Goal: Information Seeking & Learning: Understand process/instructions

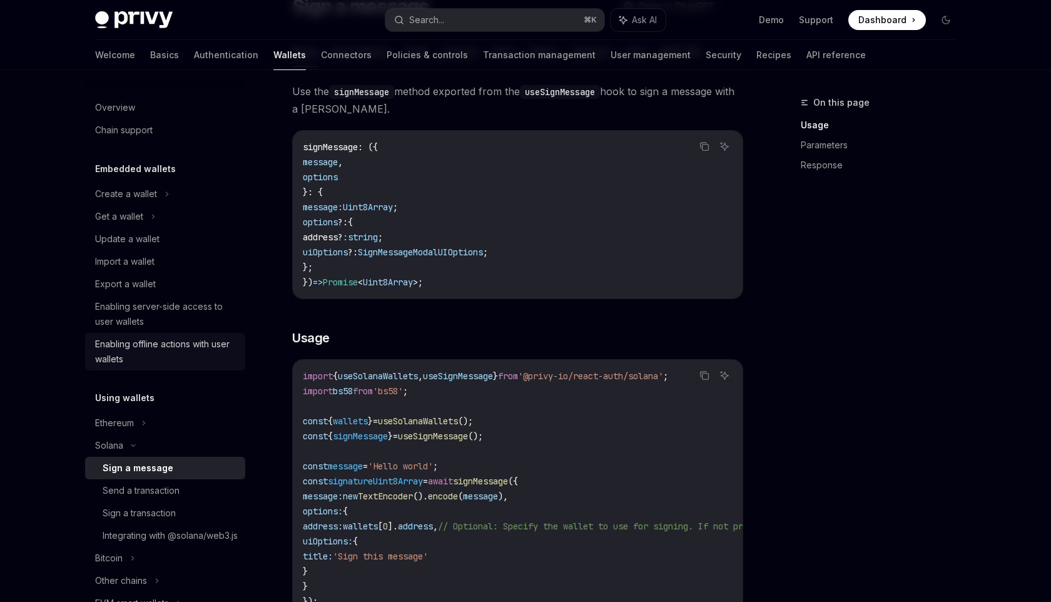
scroll to position [0, 35]
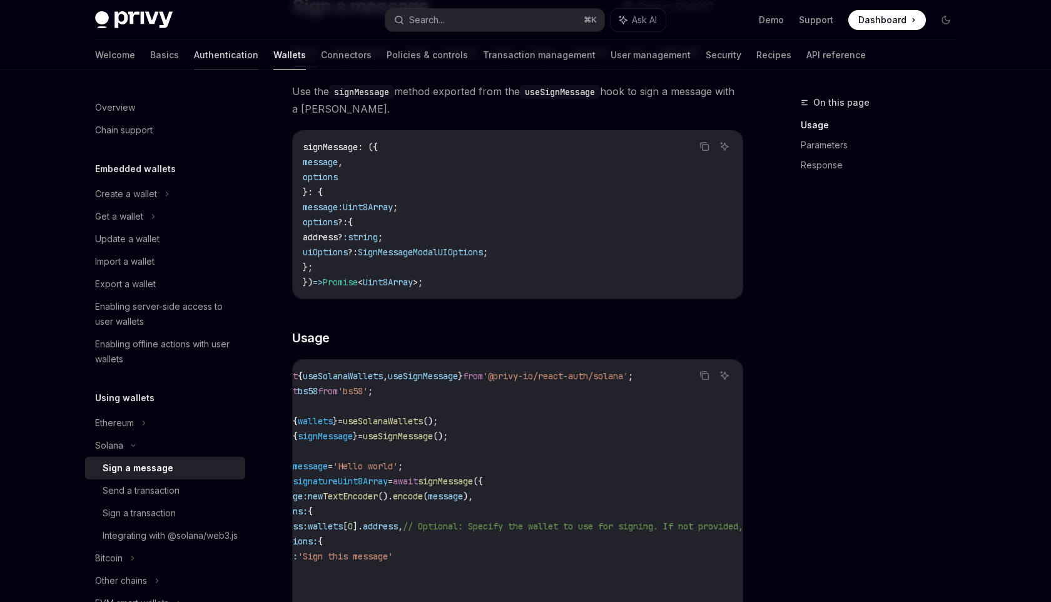
click at [194, 56] on link "Authentication" at bounding box center [226, 55] width 64 height 30
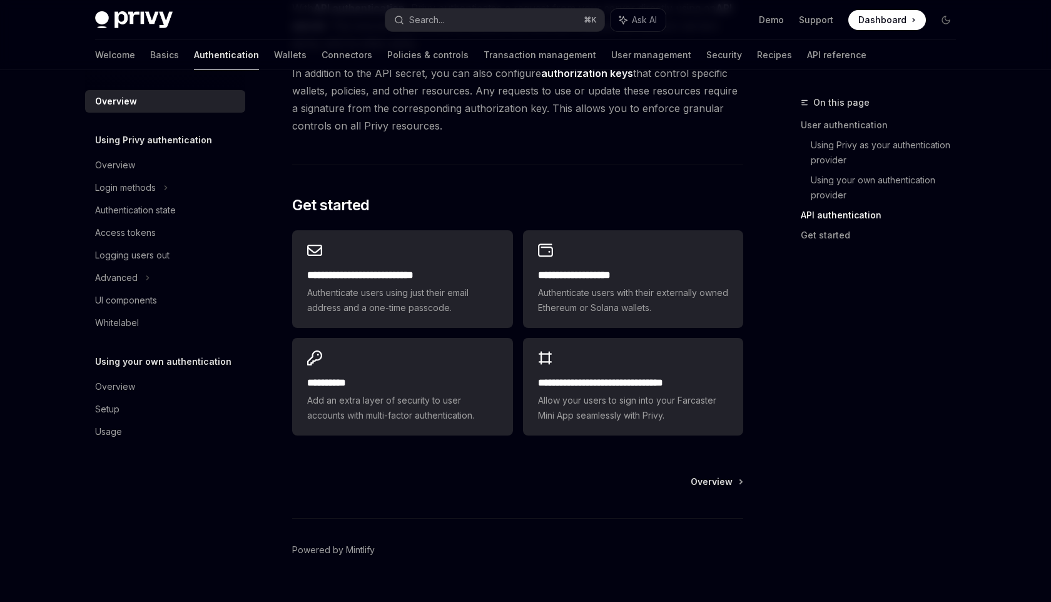
scroll to position [969, 0]
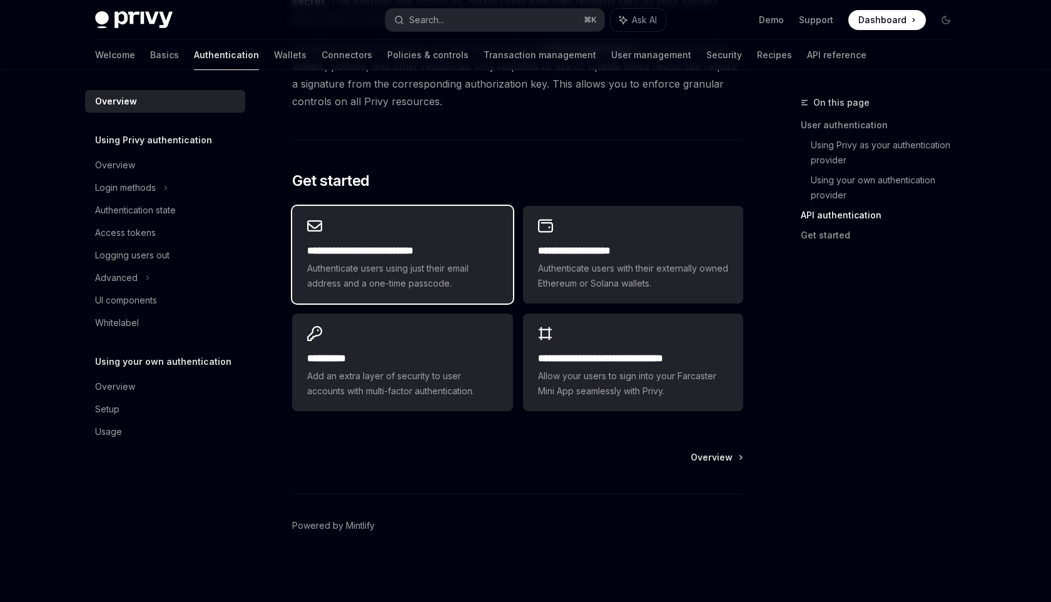
click at [432, 269] on span "Authenticate users using just their email address and a one-time passcode." at bounding box center [402, 276] width 190 height 30
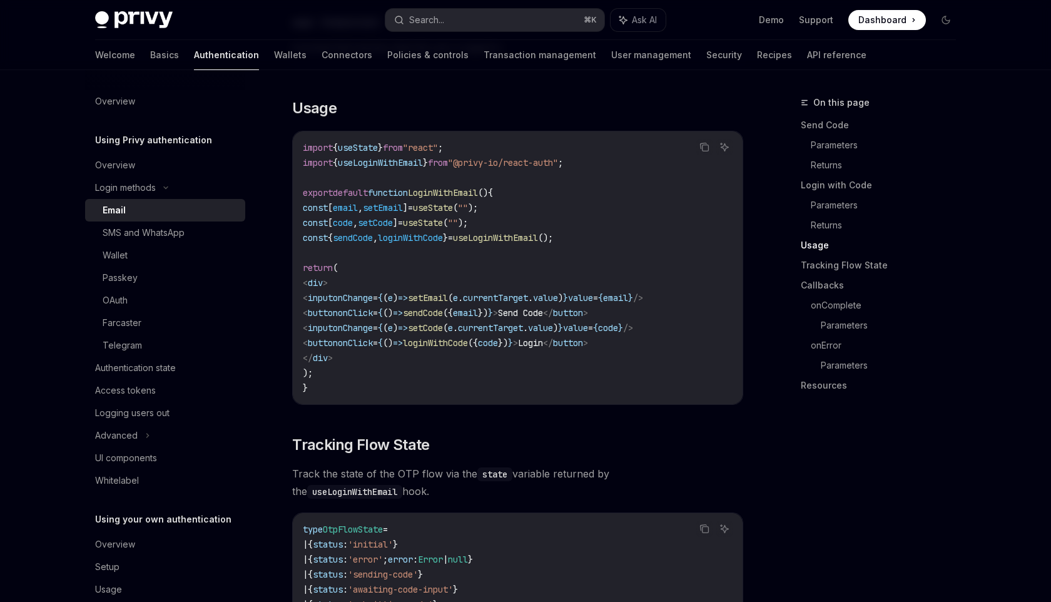
scroll to position [1046, 0]
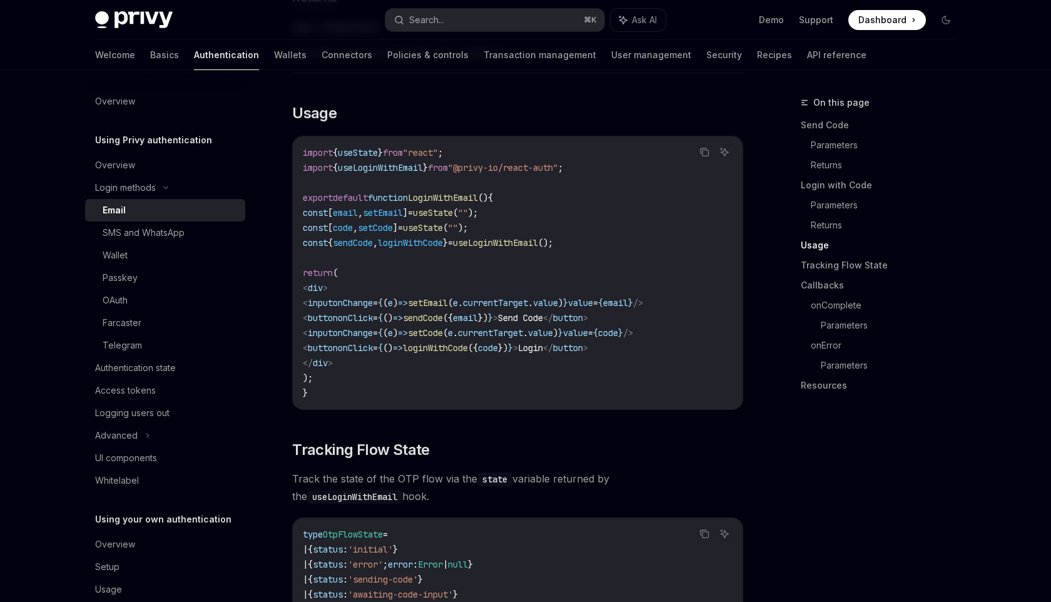
click at [352, 162] on span "useLoginWithEmail" at bounding box center [380, 167] width 85 height 11
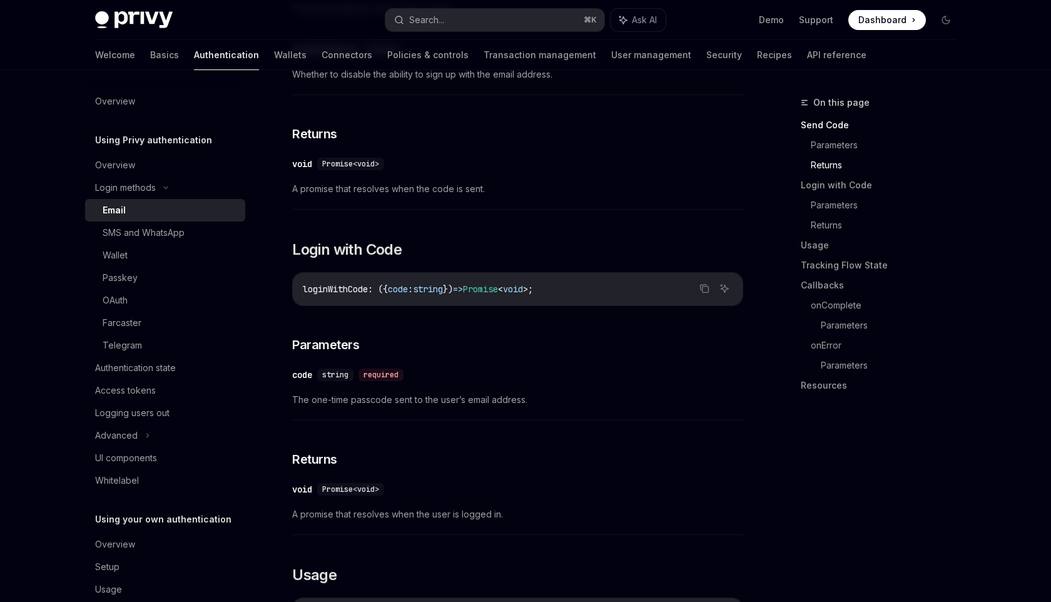
scroll to position [531, 0]
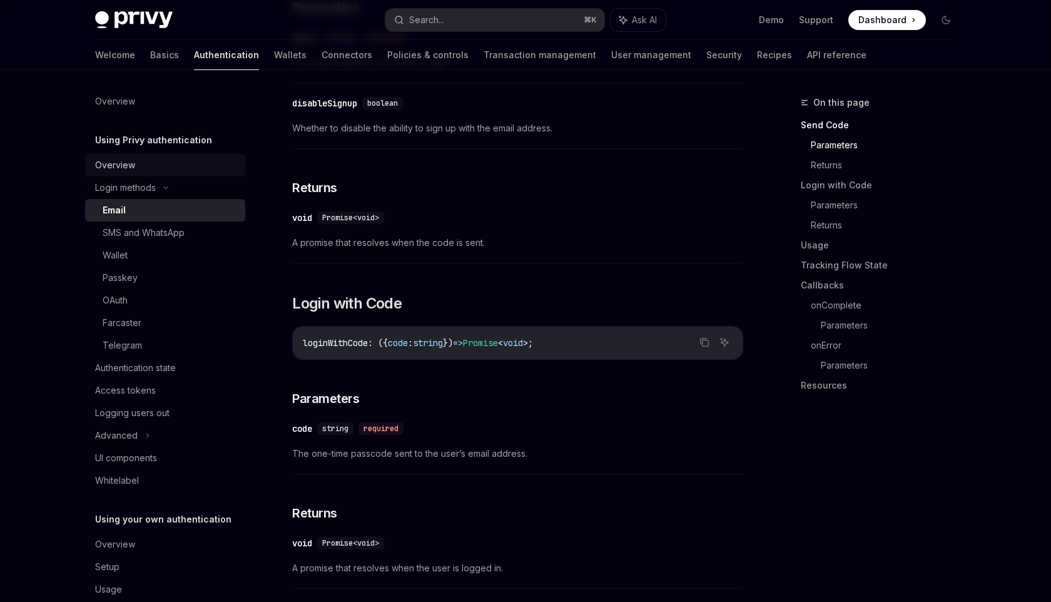
click at [160, 161] on div "Overview" at bounding box center [166, 165] width 143 height 15
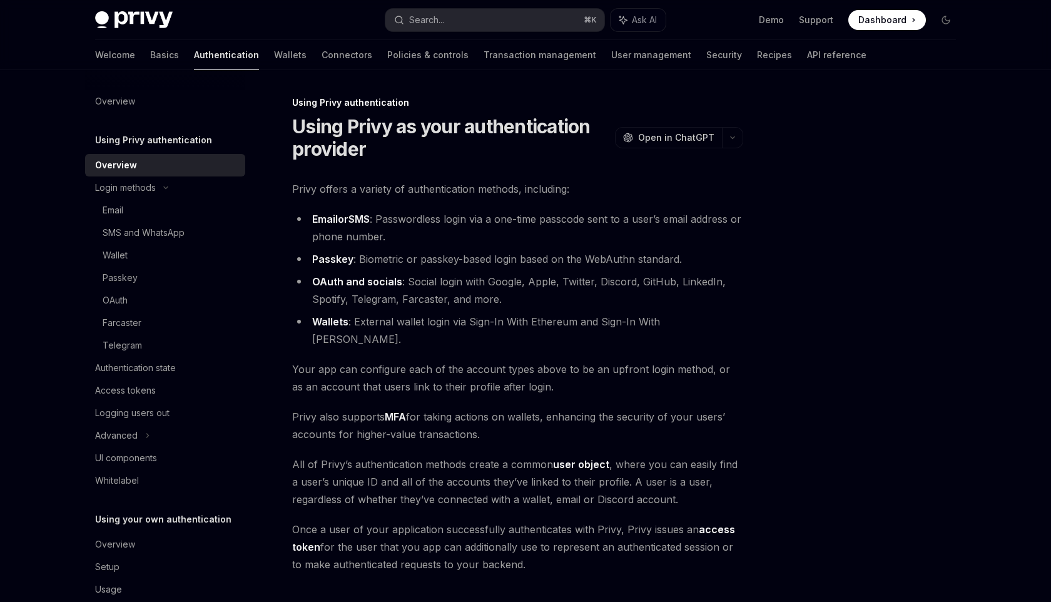
click at [181, 144] on h5 "Using Privy authentication" at bounding box center [153, 140] width 117 height 15
click at [145, 100] on div "Overview" at bounding box center [166, 101] width 143 height 15
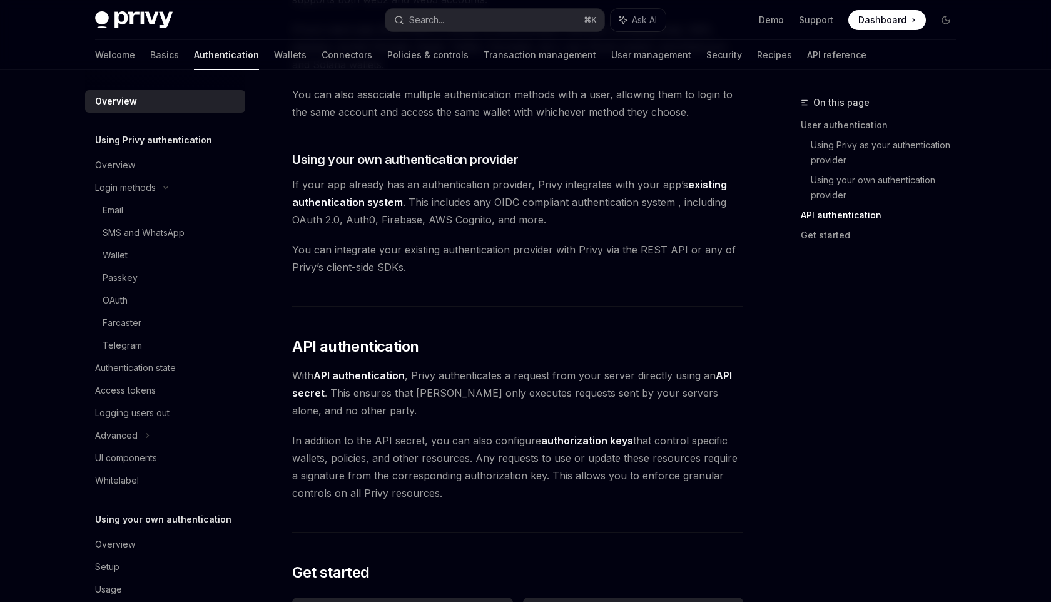
scroll to position [969, 0]
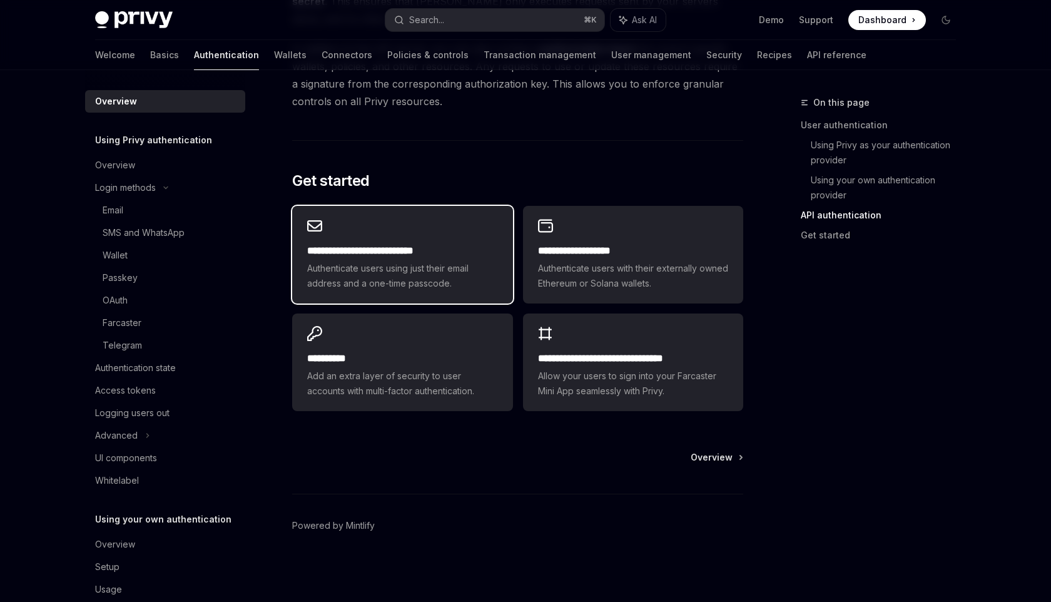
click at [412, 257] on h2 "**********" at bounding box center [402, 250] width 190 height 15
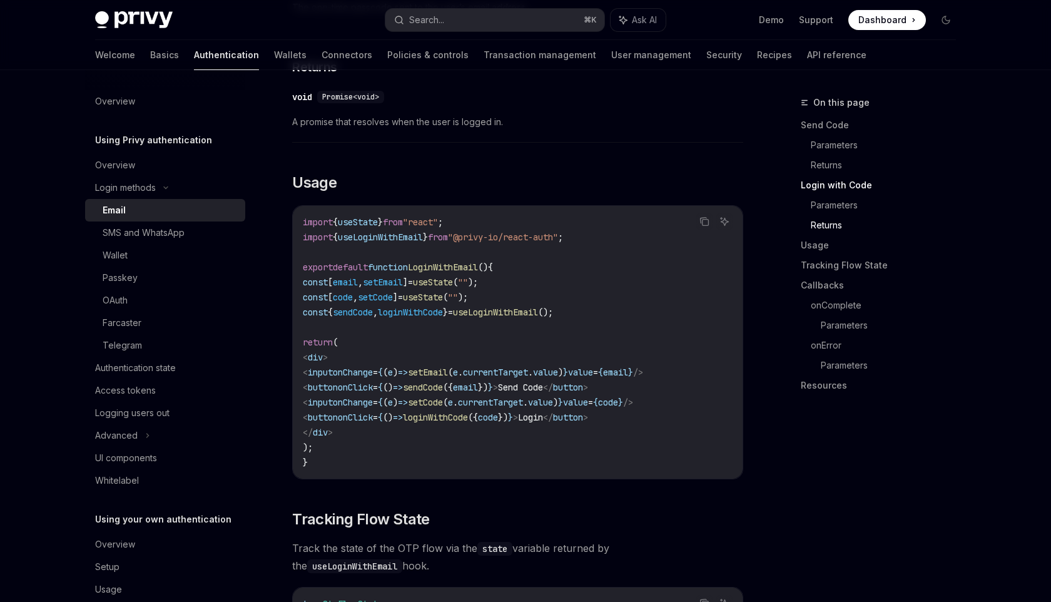
scroll to position [946, 0]
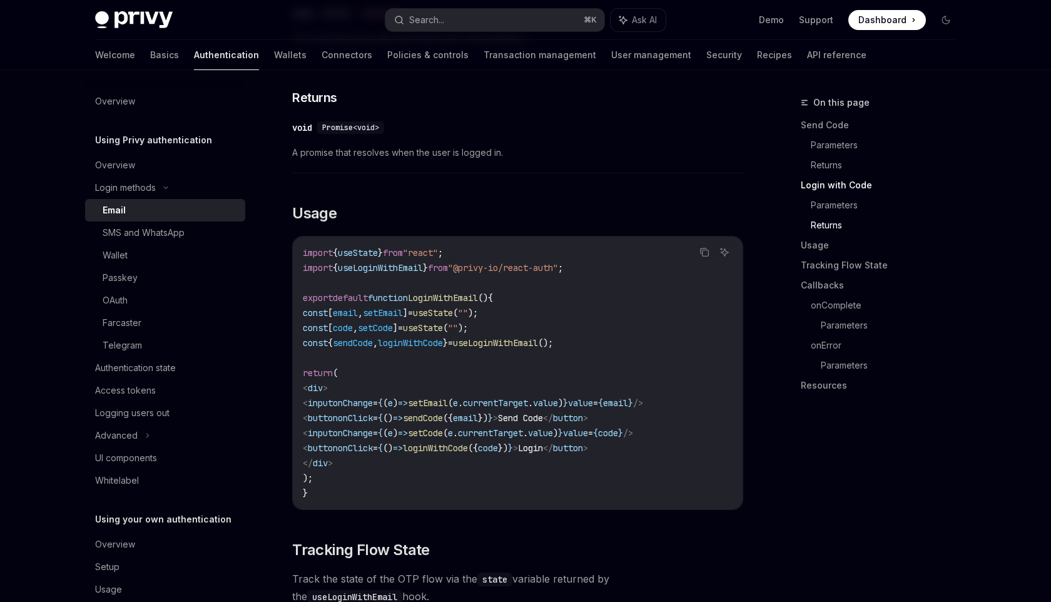
click at [458, 160] on div "​ void Promise<void> A promise that resolves when the user is logged in." at bounding box center [517, 143] width 451 height 59
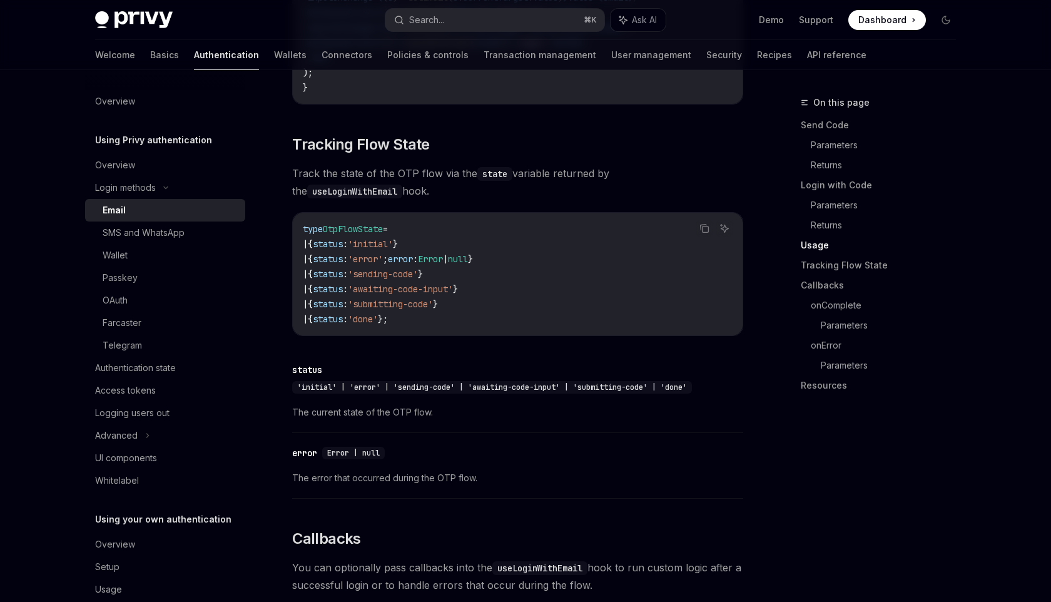
scroll to position [1372, 0]
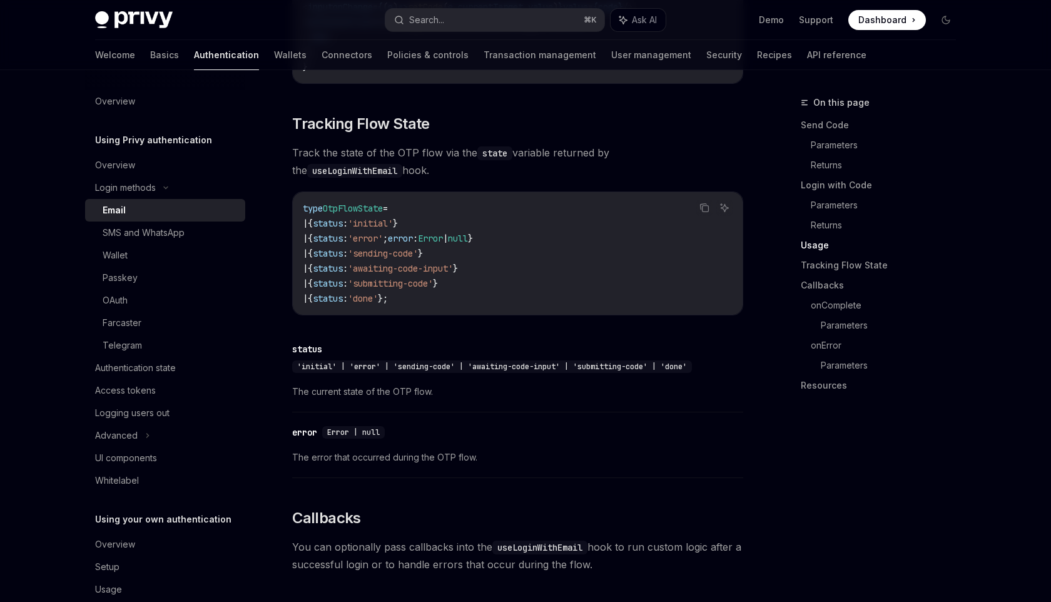
click at [503, 362] on span "'initial' | 'error' | 'sending-code' | 'awaiting-code-input' | 'submitting-code…" at bounding box center [492, 367] width 390 height 10
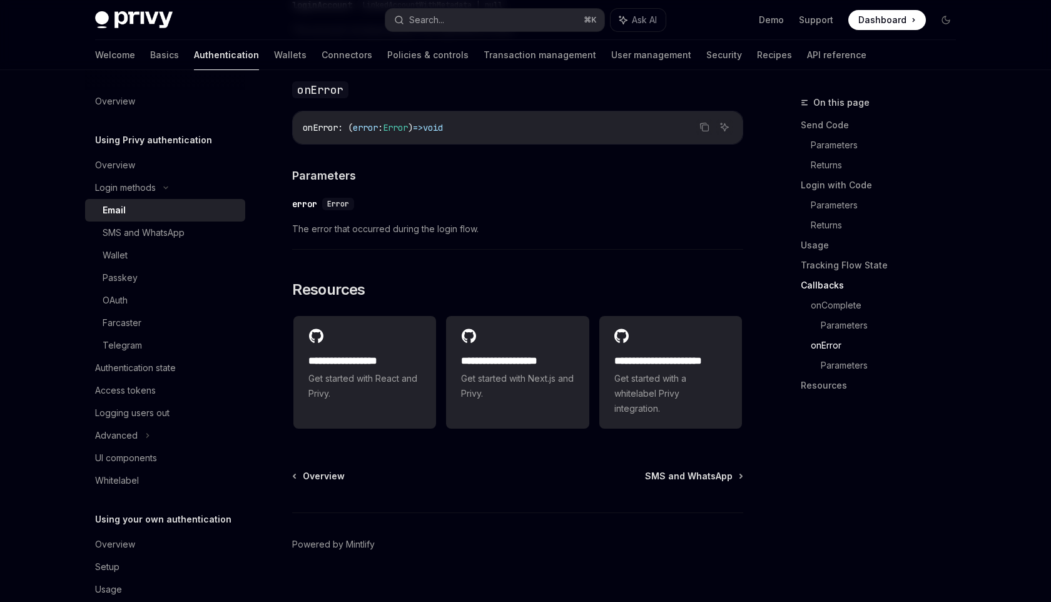
scroll to position [2459, 0]
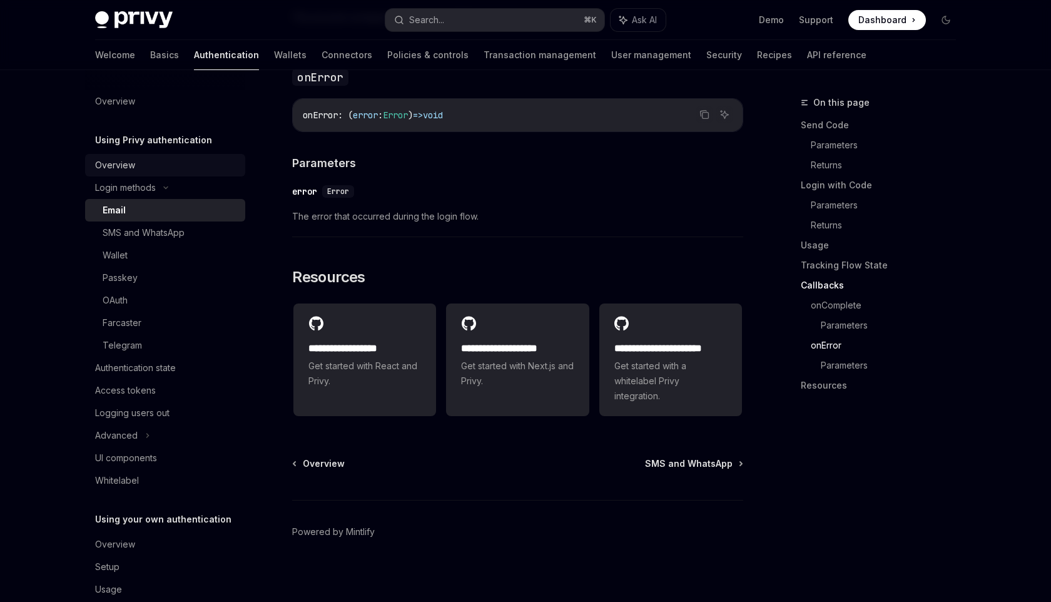
click at [150, 171] on div "Overview" at bounding box center [166, 165] width 143 height 15
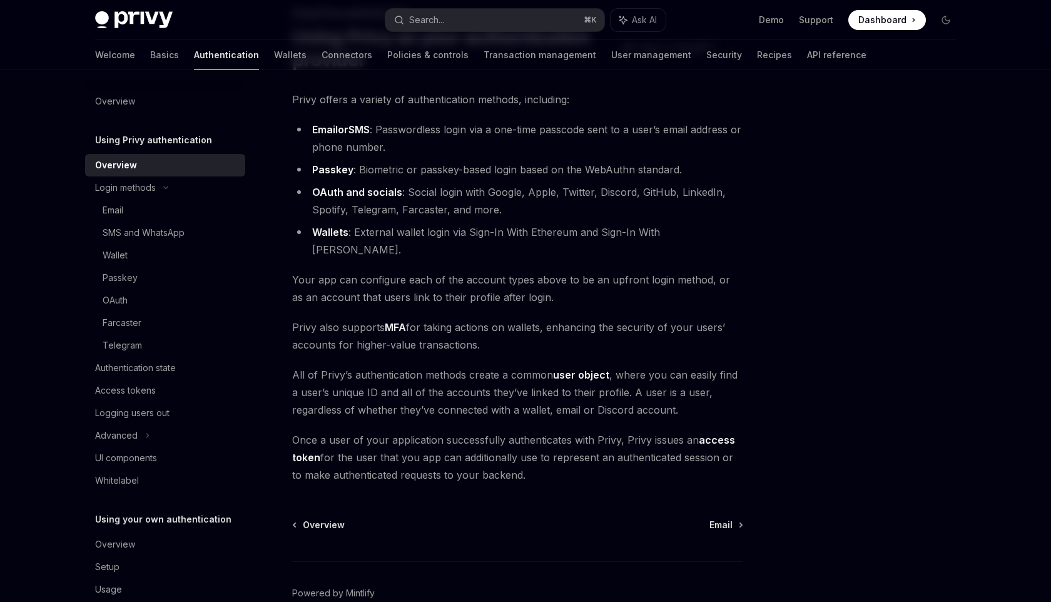
scroll to position [140, 0]
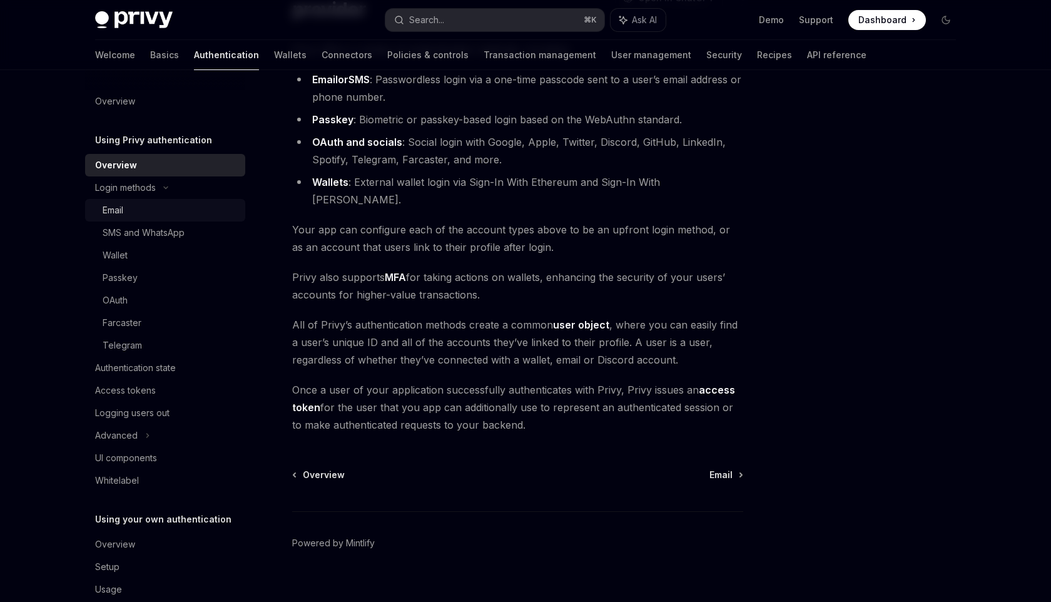
click at [111, 203] on div "Email" at bounding box center [113, 210] width 21 height 15
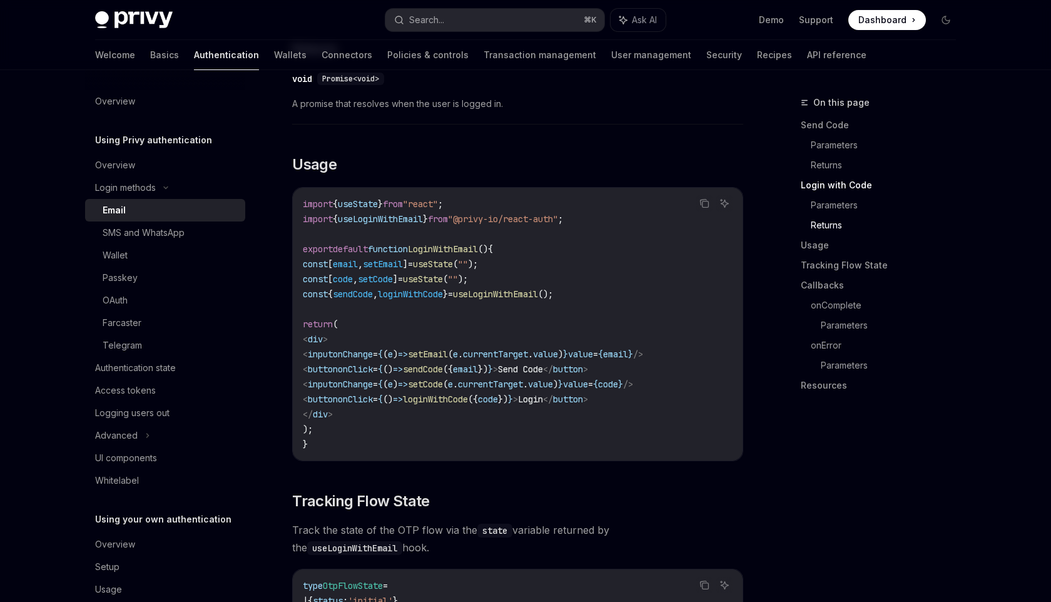
scroll to position [998, 0]
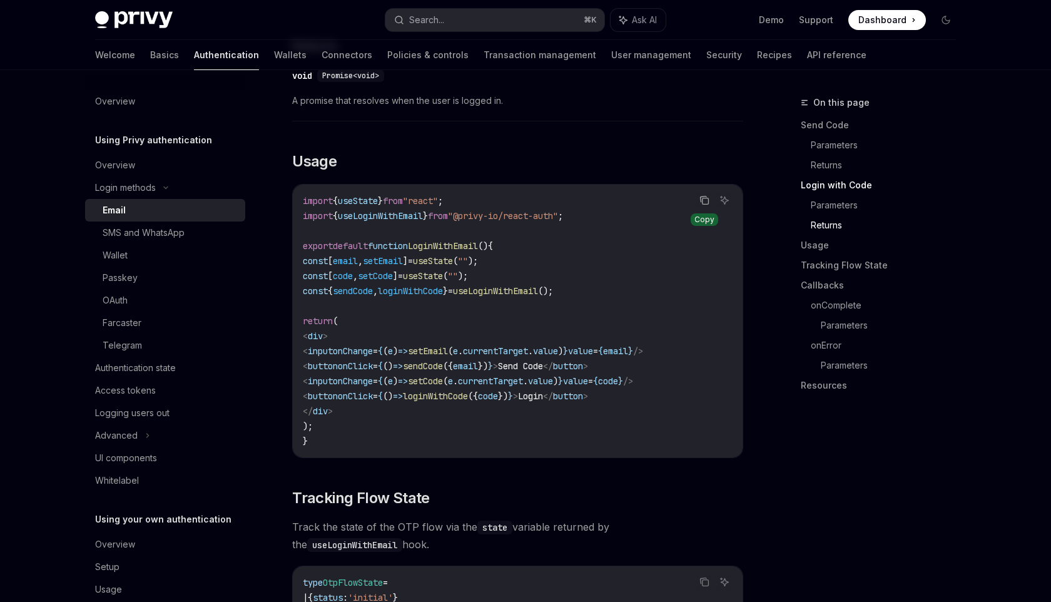
click at [705, 195] on icon "Copy the contents from the code block" at bounding box center [705, 200] width 10 height 10
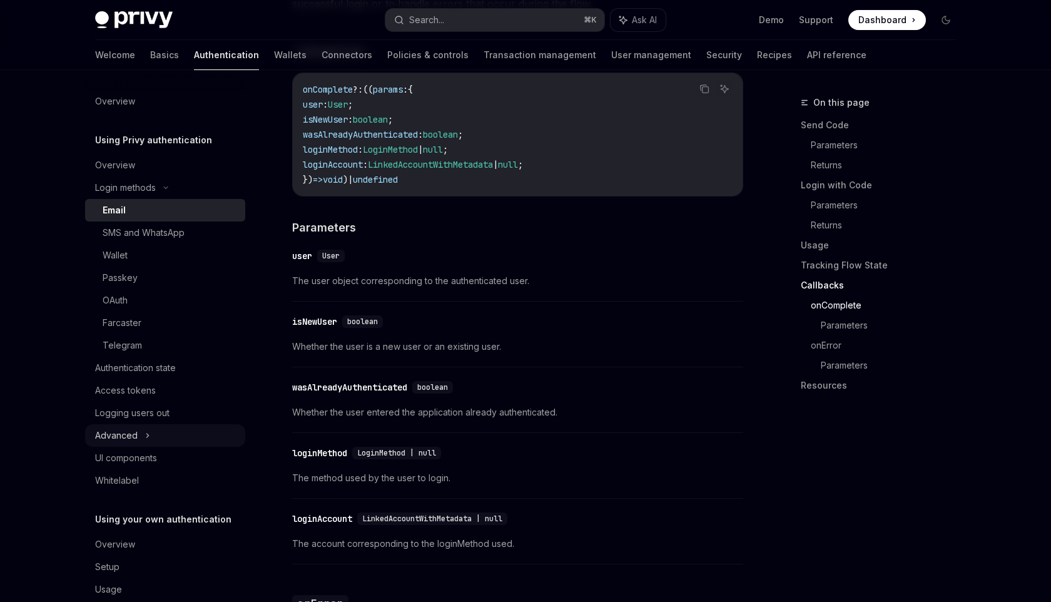
scroll to position [24, 0]
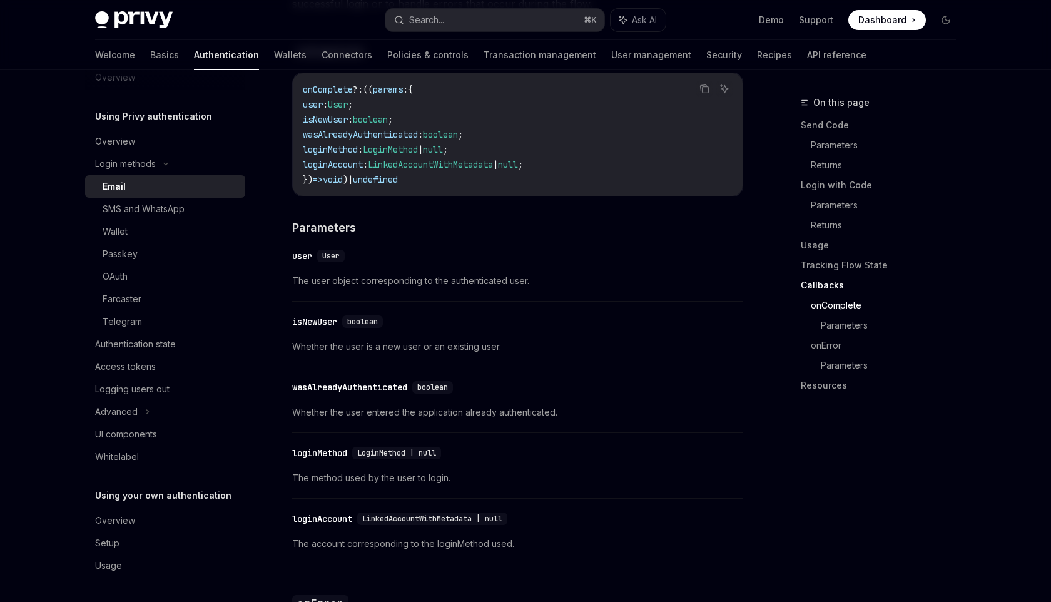
click at [144, 124] on h5 "Using your own authentication" at bounding box center [153, 116] width 117 height 15
click at [128, 517] on div "Overview" at bounding box center [115, 520] width 40 height 15
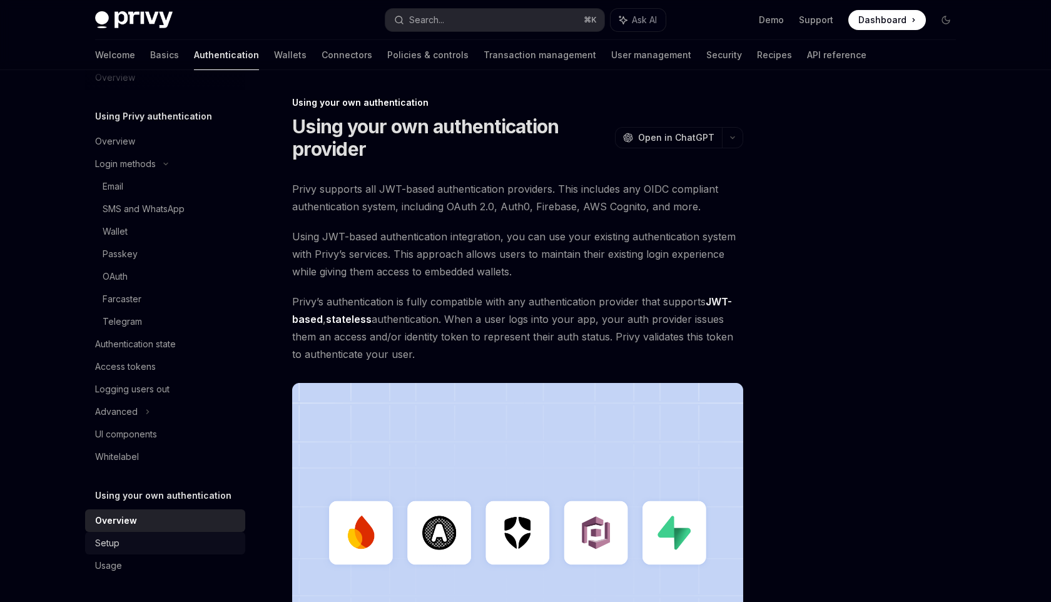
click at [114, 548] on div "Setup" at bounding box center [107, 543] width 24 height 15
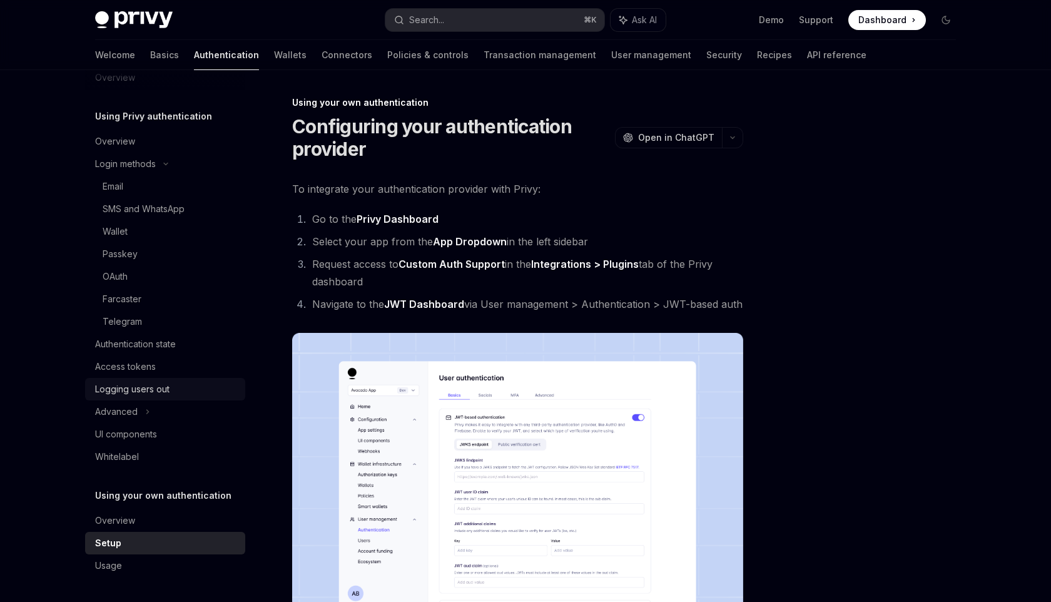
click at [165, 391] on div "Logging users out" at bounding box center [132, 389] width 74 height 15
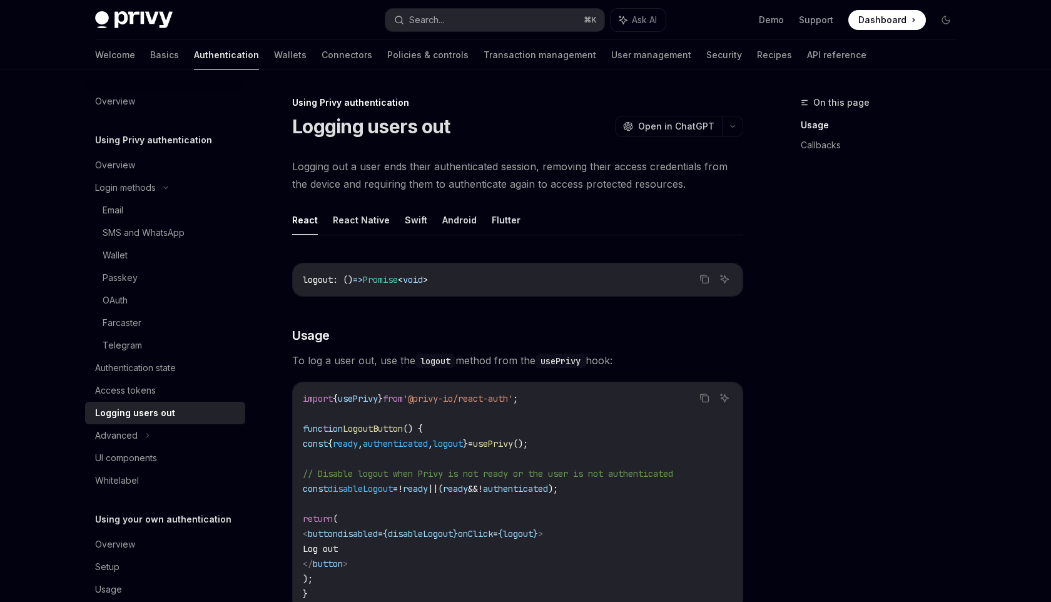
click at [131, 141] on h5 "Using Privy authentication" at bounding box center [153, 140] width 117 height 15
click at [122, 160] on div "Overview" at bounding box center [115, 165] width 40 height 15
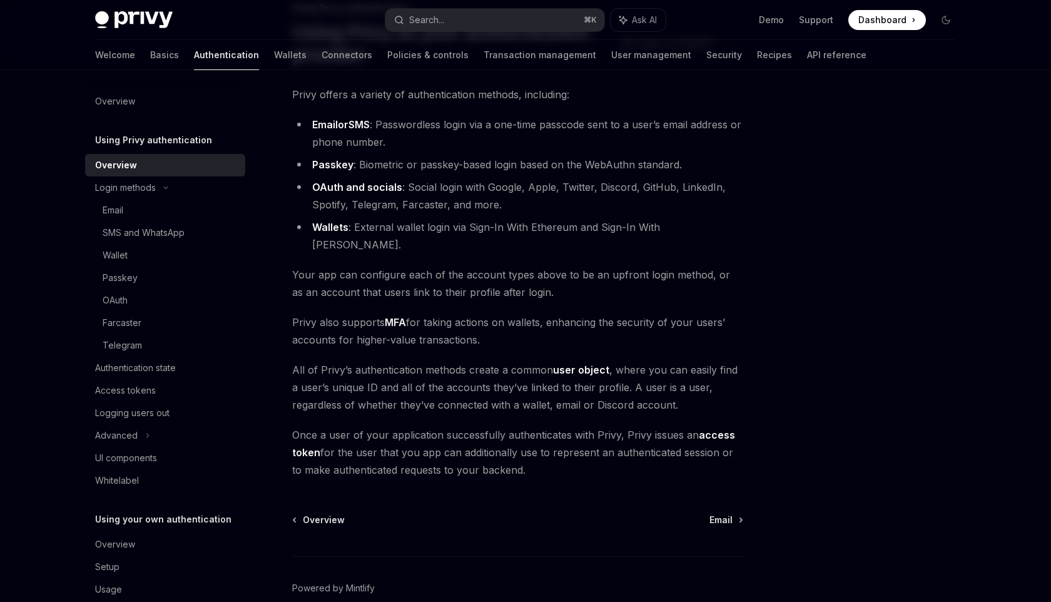
scroll to position [140, 0]
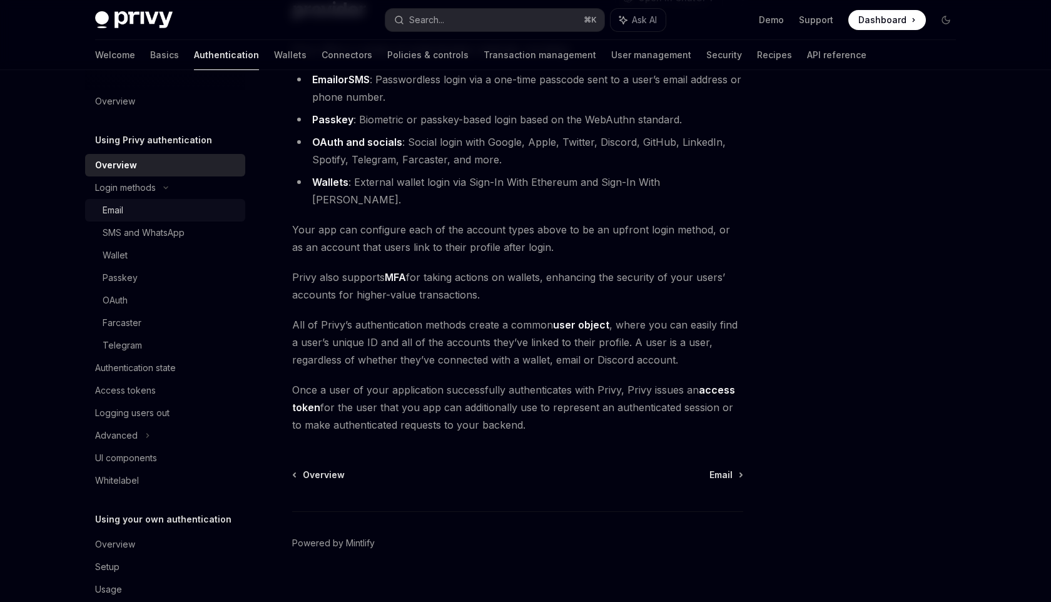
click at [128, 206] on div "Email" at bounding box center [170, 210] width 135 height 15
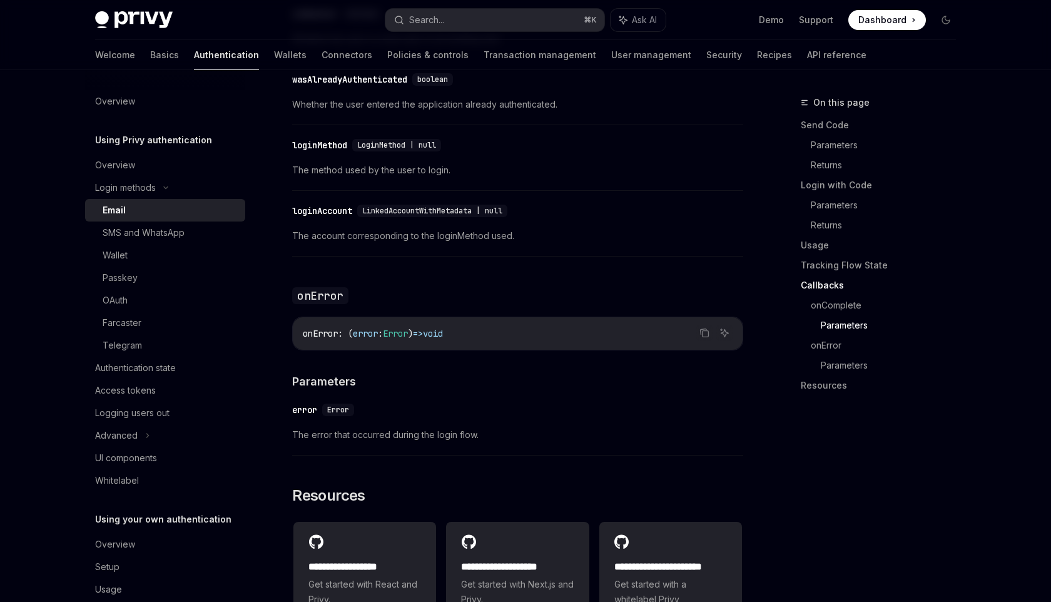
scroll to position [2459, 0]
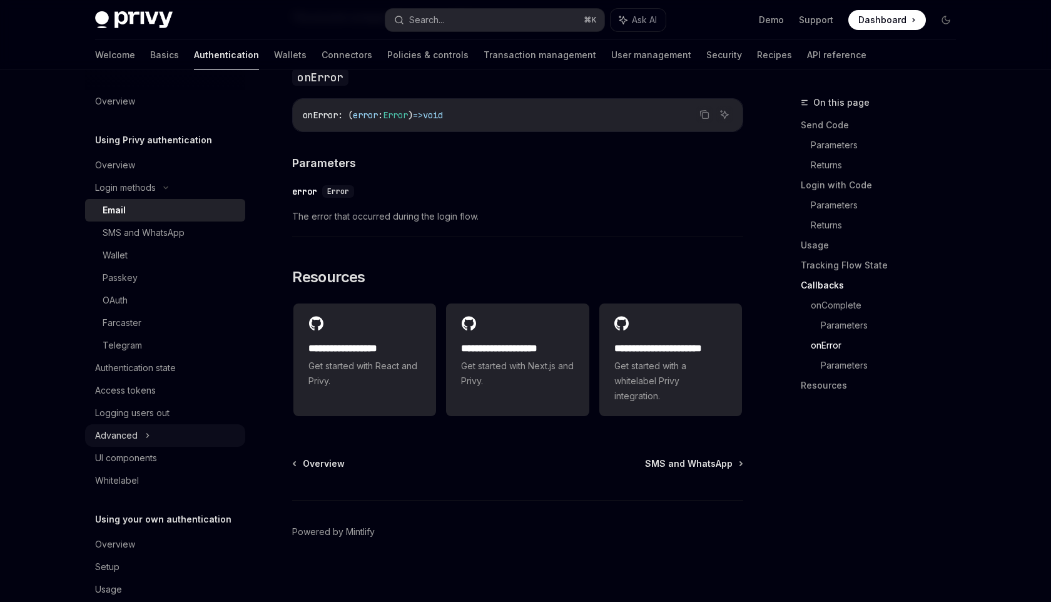
click at [135, 437] on div "Advanced" at bounding box center [116, 435] width 43 height 15
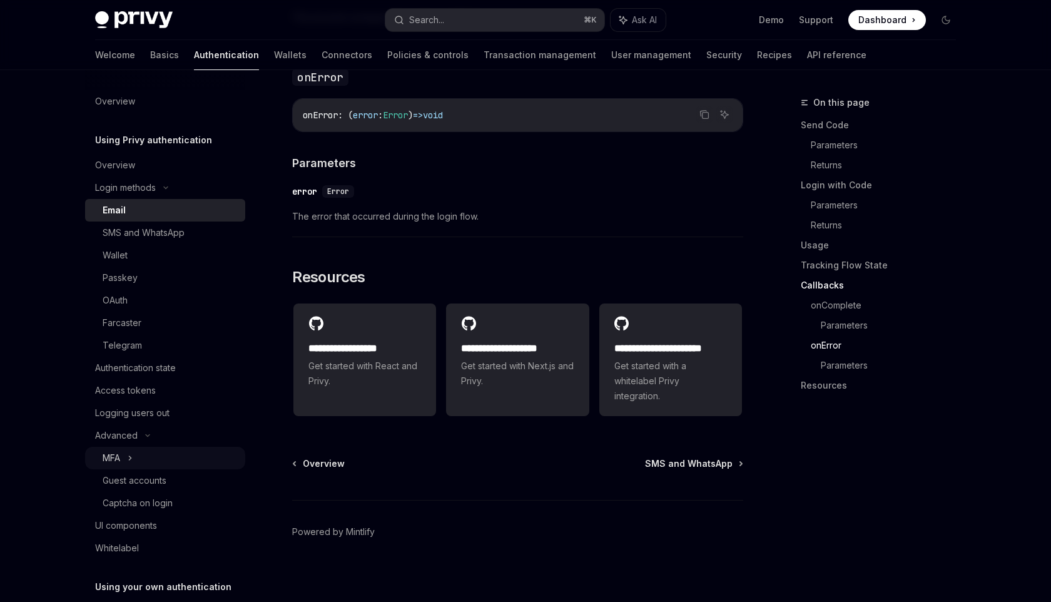
click at [118, 462] on div "MFA" at bounding box center [112, 458] width 18 height 15
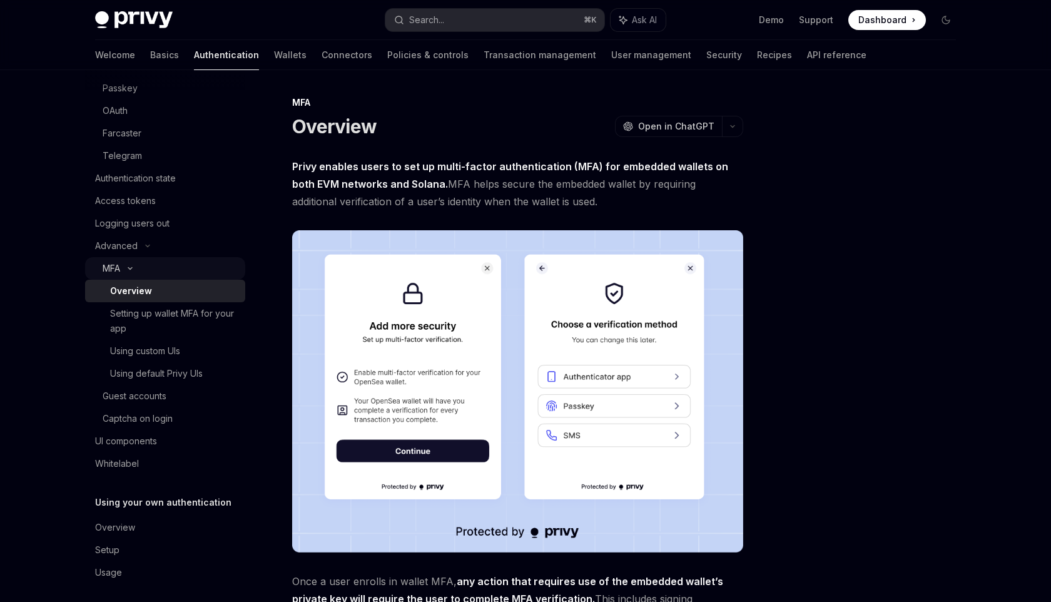
scroll to position [197, 0]
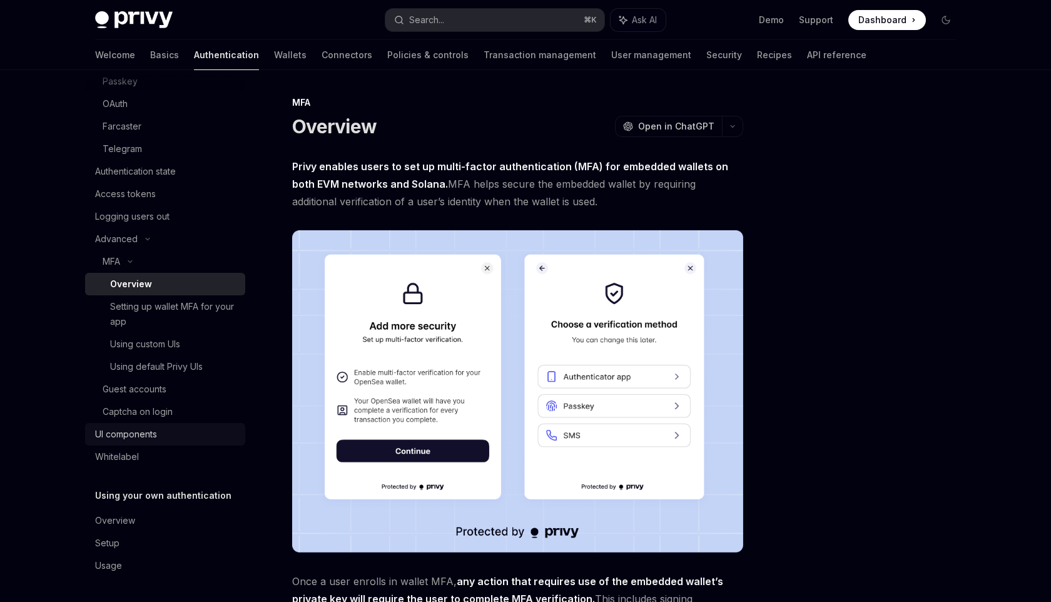
click at [129, 437] on div "UI components" at bounding box center [126, 434] width 62 height 15
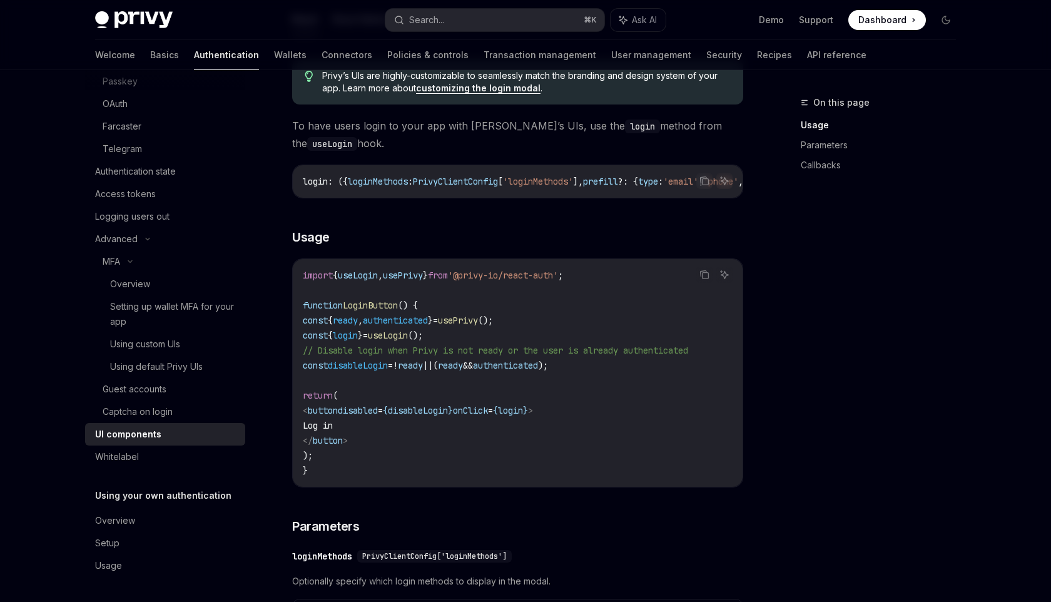
scroll to position [683, 0]
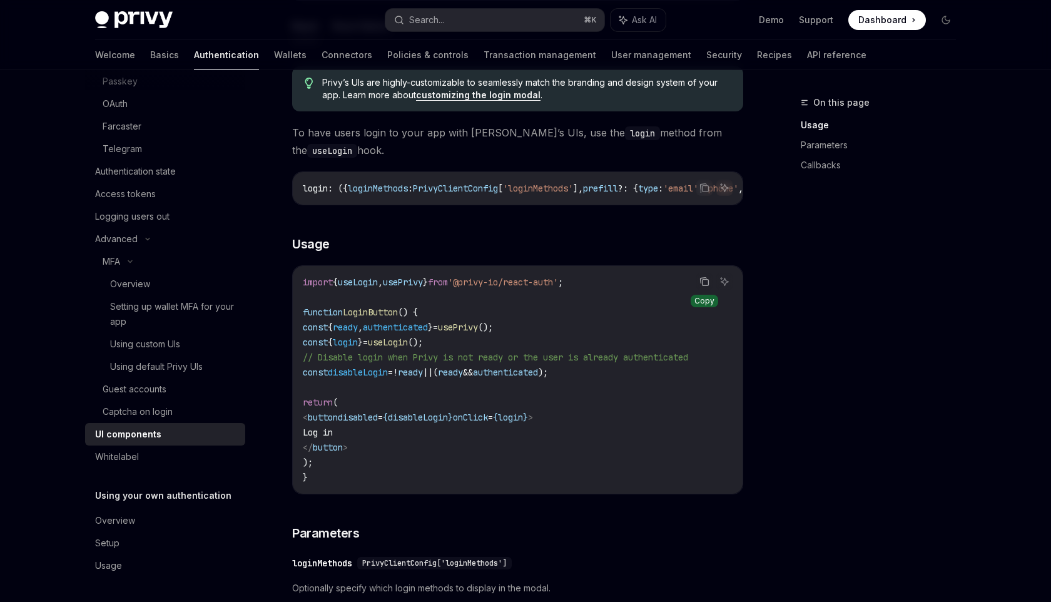
click at [702, 287] on icon "Copy the contents from the code block" at bounding box center [705, 282] width 10 height 10
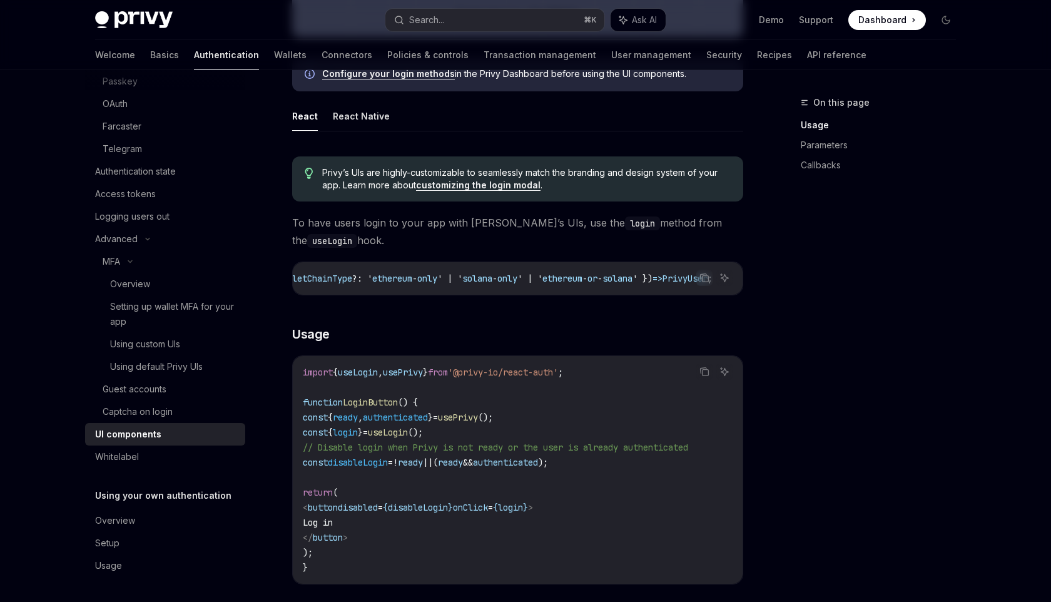
scroll to position [0, 669]
click at [700, 370] on button "Copy the contents from the code block" at bounding box center [705, 372] width 16 height 16
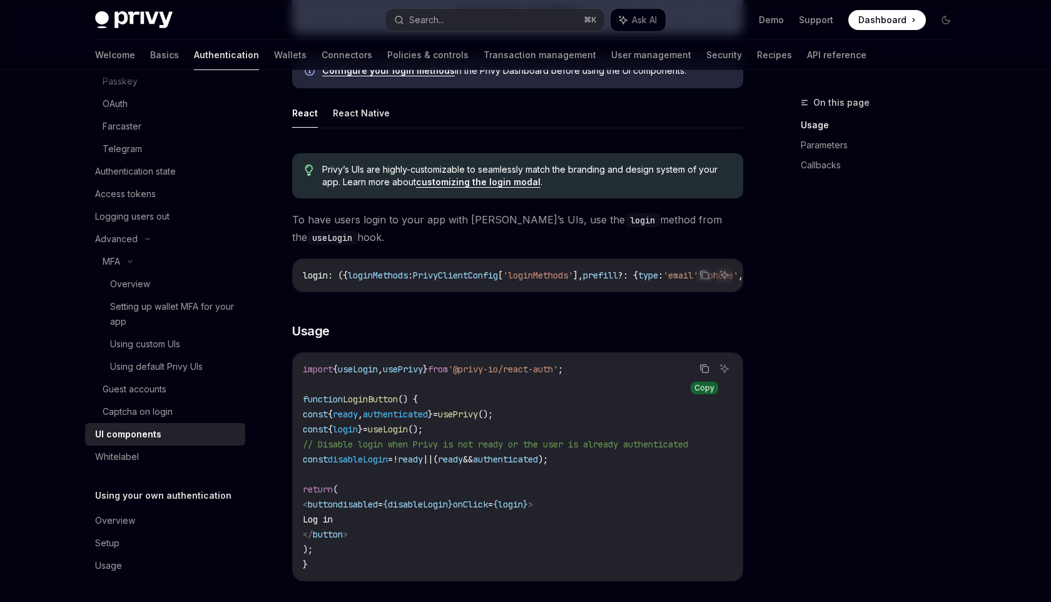
click at [701, 374] on icon "Copy the contents from the code block" at bounding box center [705, 369] width 10 height 10
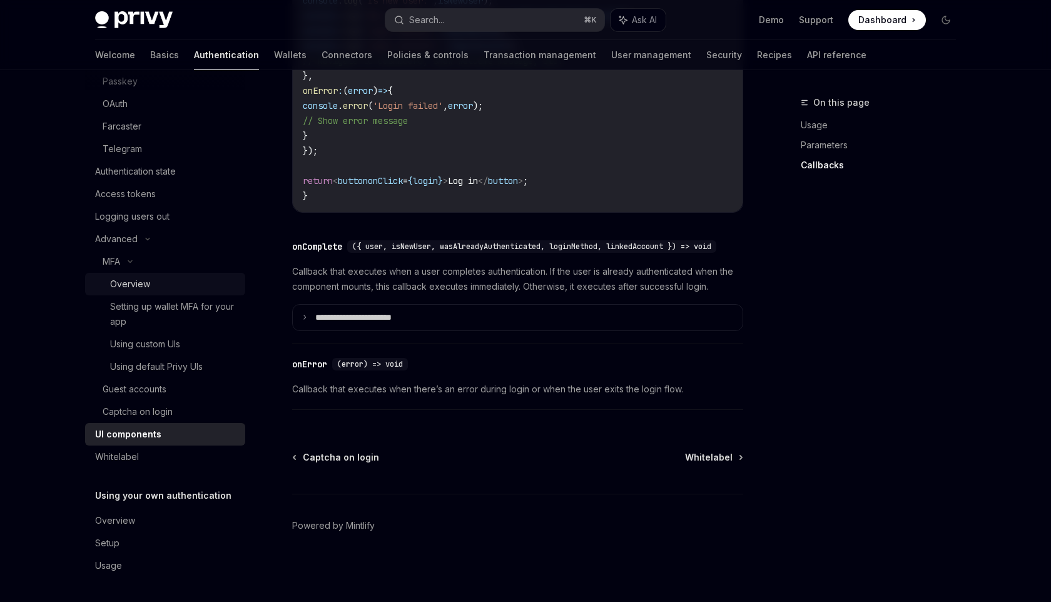
scroll to position [191, 0]
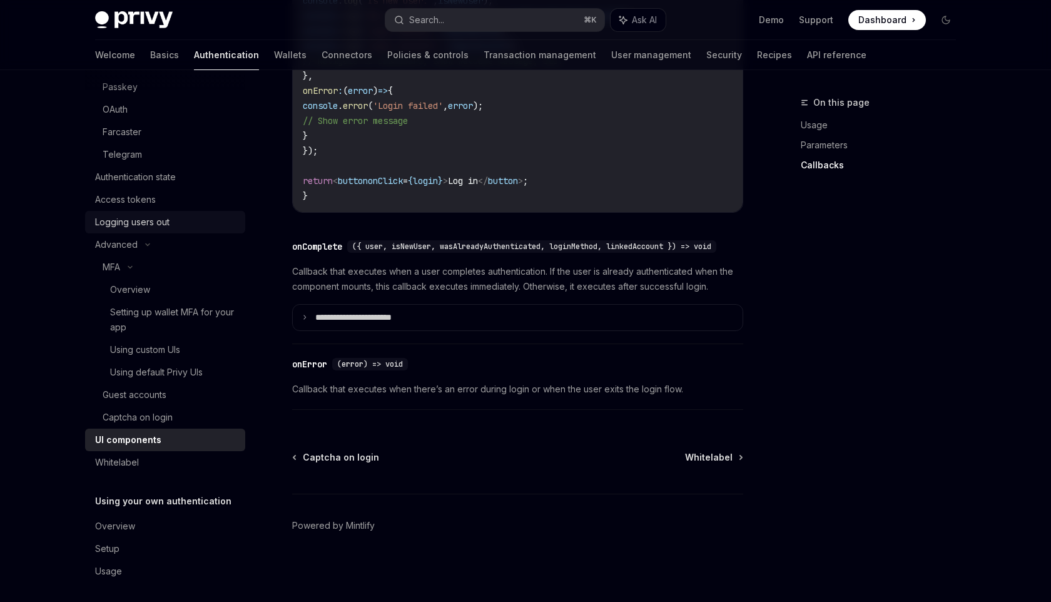
click at [153, 218] on div "Logging users out" at bounding box center [132, 222] width 74 height 15
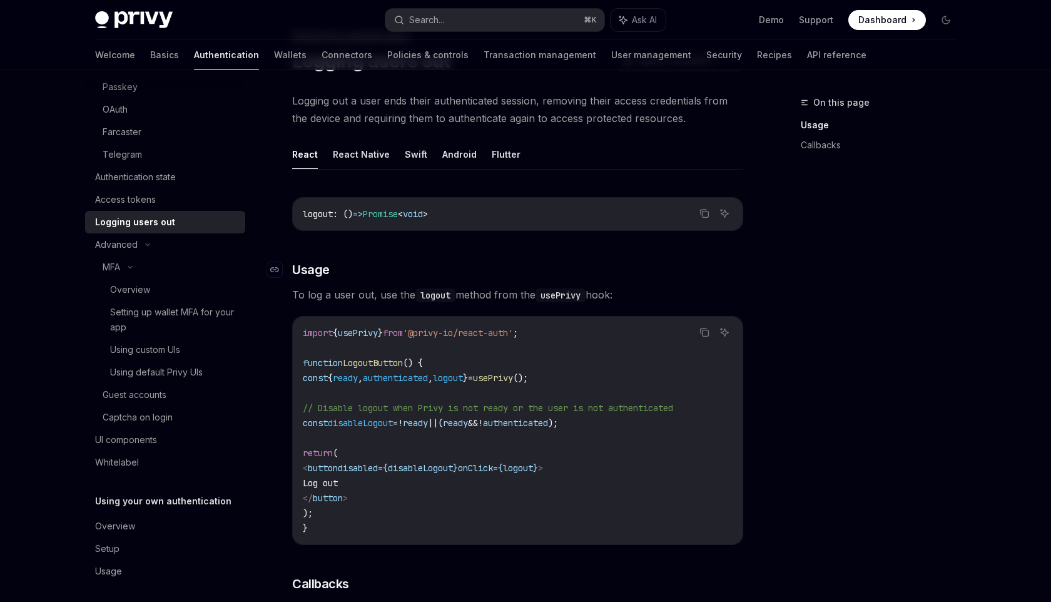
scroll to position [75, 0]
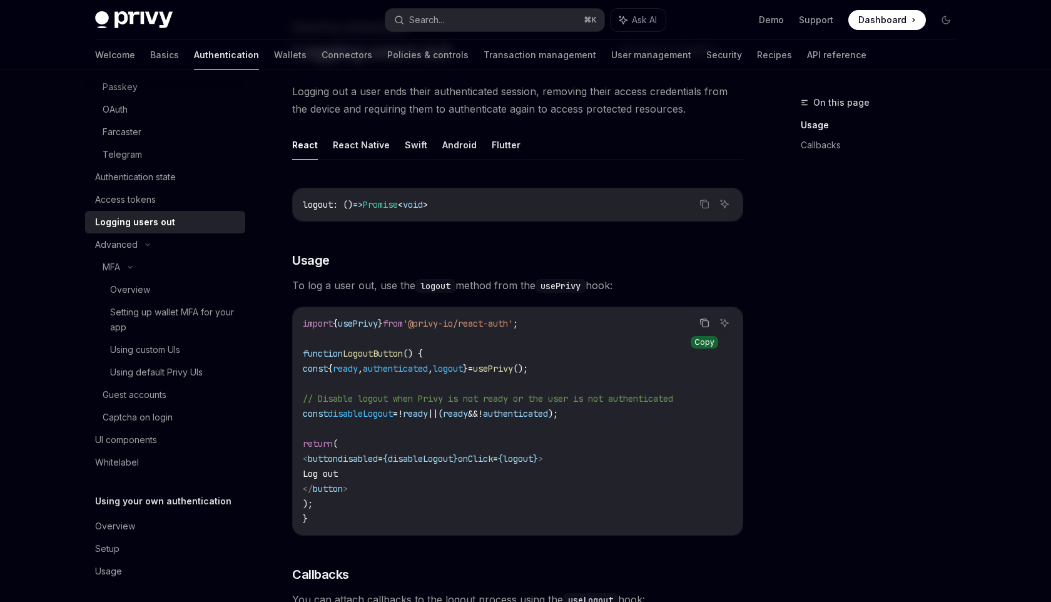
click at [707, 319] on icon "Copy the contents from the code block" at bounding box center [705, 323] width 10 height 10
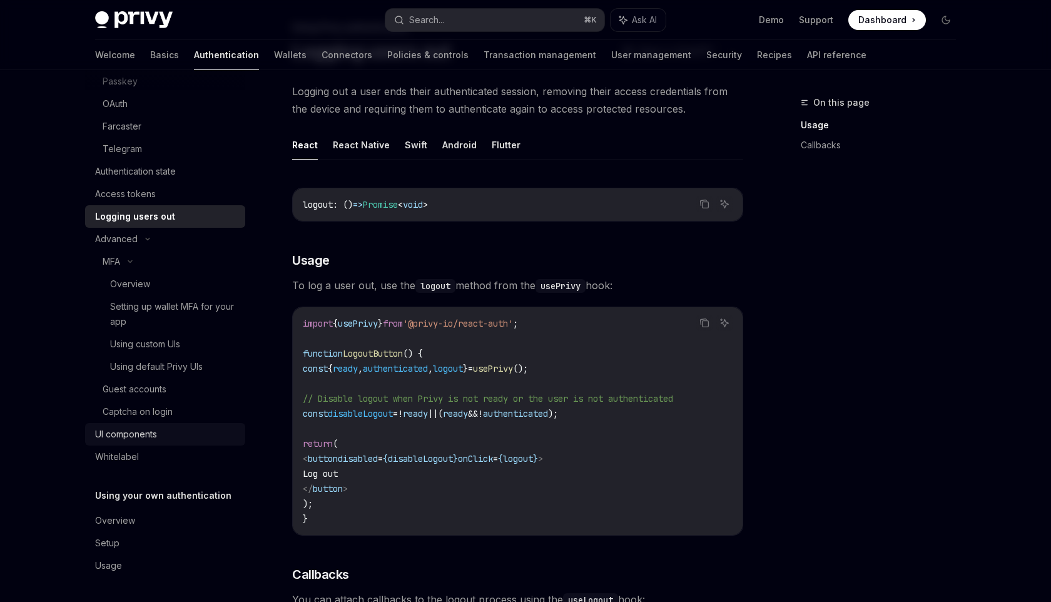
click at [133, 435] on div "UI components" at bounding box center [126, 434] width 62 height 15
type textarea "*"
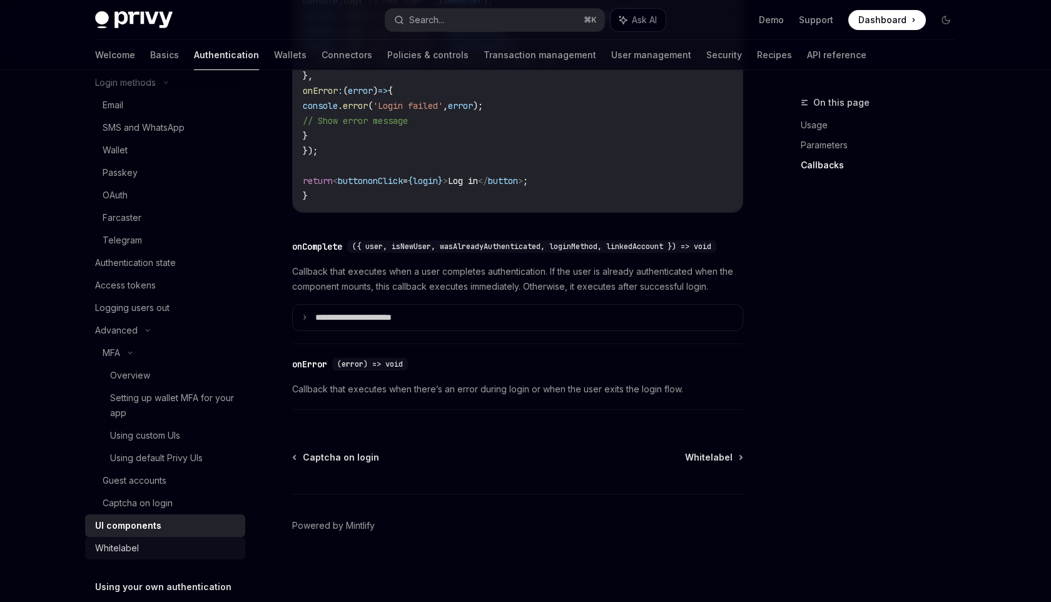
scroll to position [93, 0]
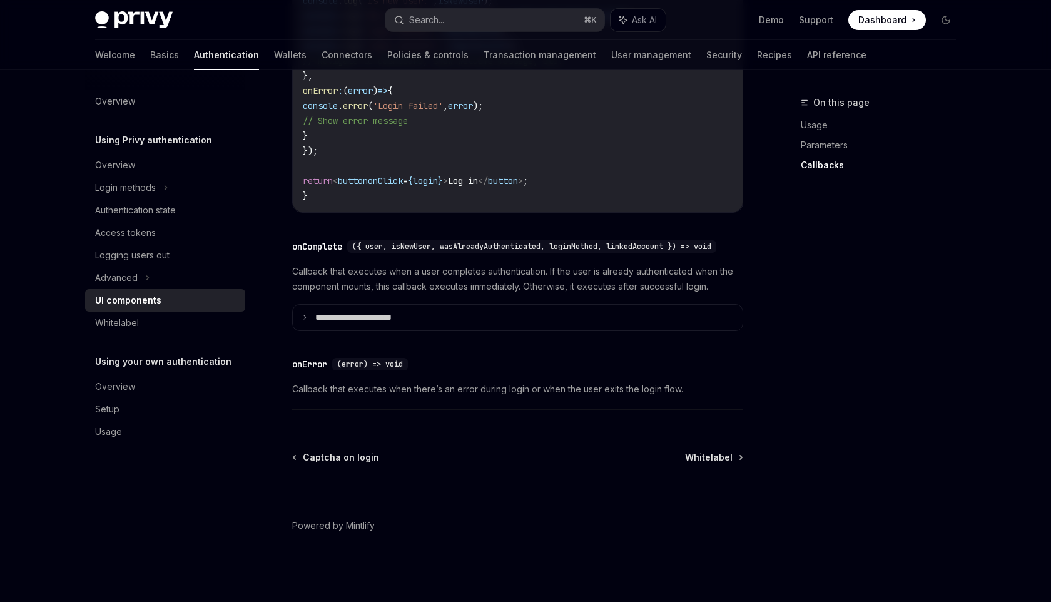
scroll to position [1783, 0]
click at [274, 64] on link "Wallets" at bounding box center [290, 55] width 33 height 30
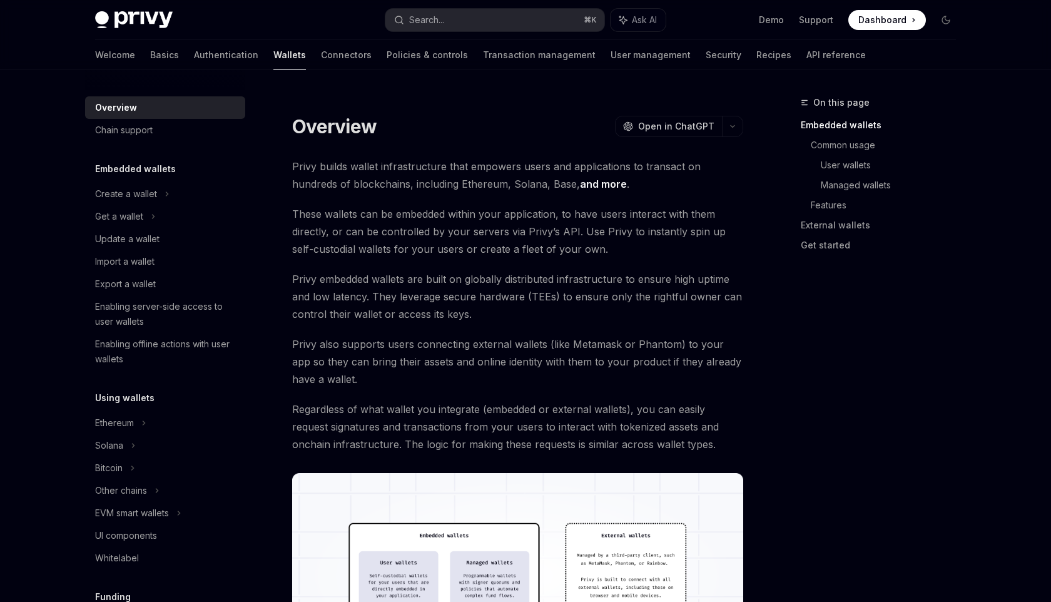
scroll to position [29, 0]
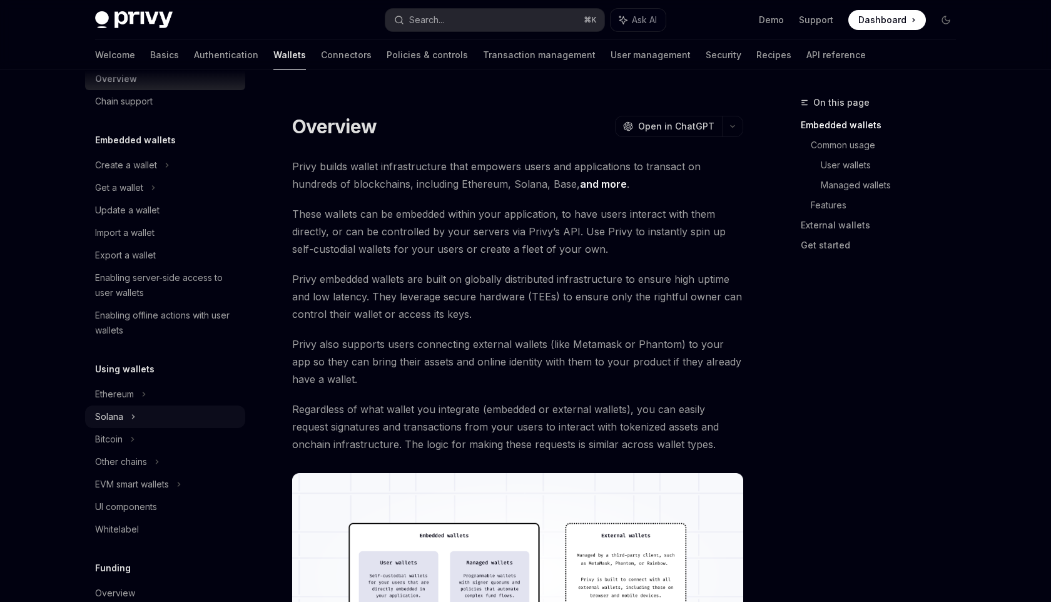
click at [118, 195] on div "Solana" at bounding box center [119, 187] width 48 height 15
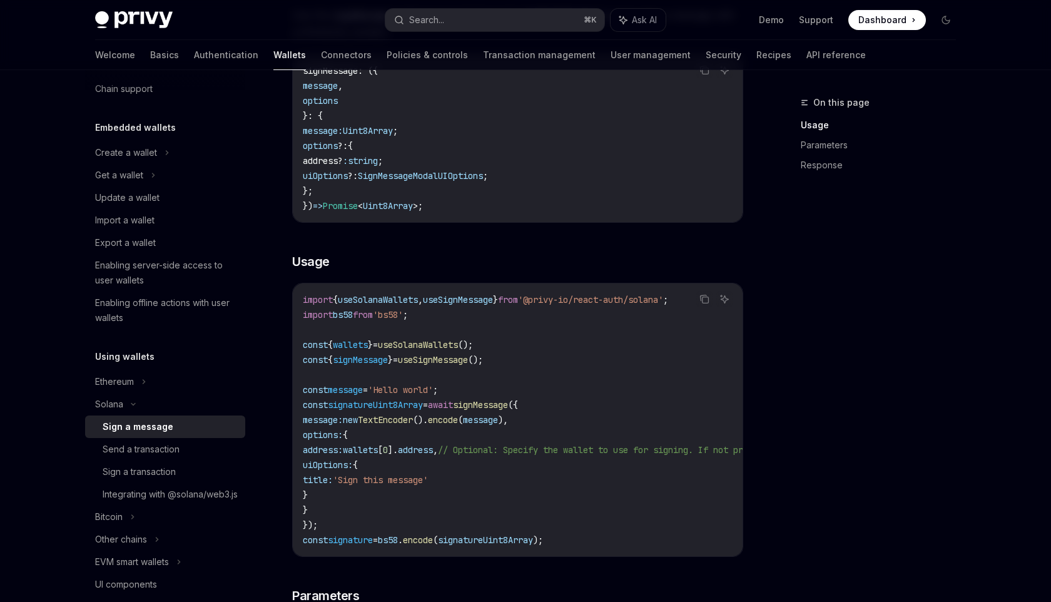
scroll to position [201, 0]
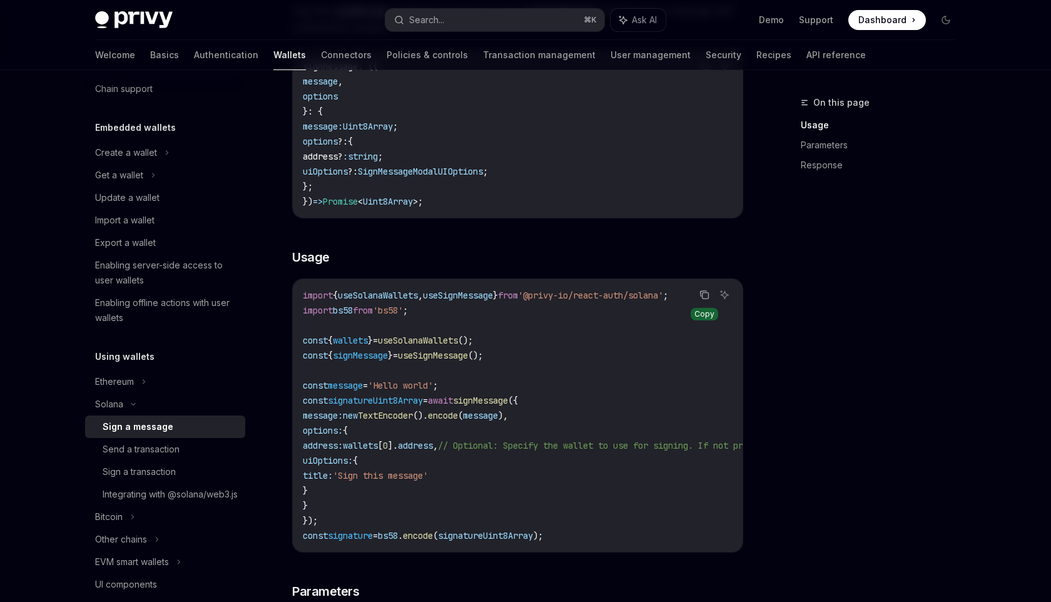
click at [705, 298] on icon "Copy the contents from the code block" at bounding box center [705, 295] width 10 height 10
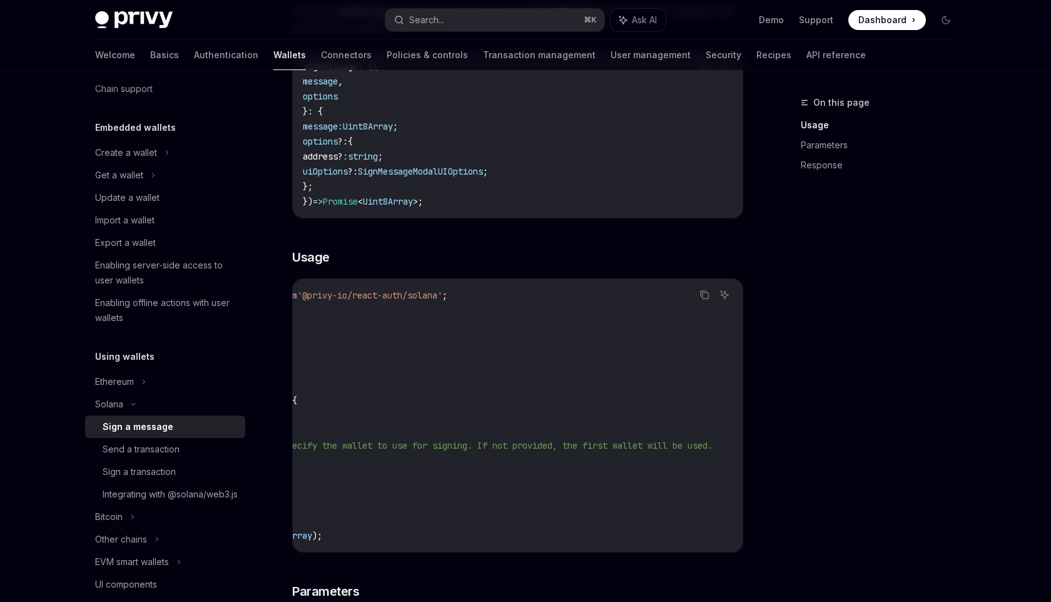
scroll to position [0, 0]
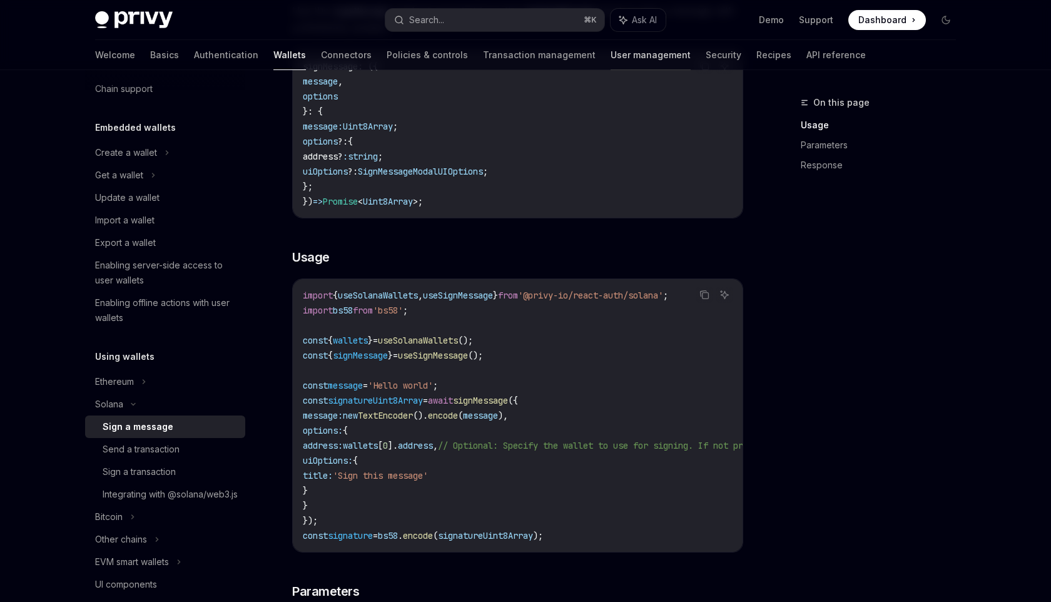
click at [611, 51] on link "User management" at bounding box center [651, 55] width 80 height 30
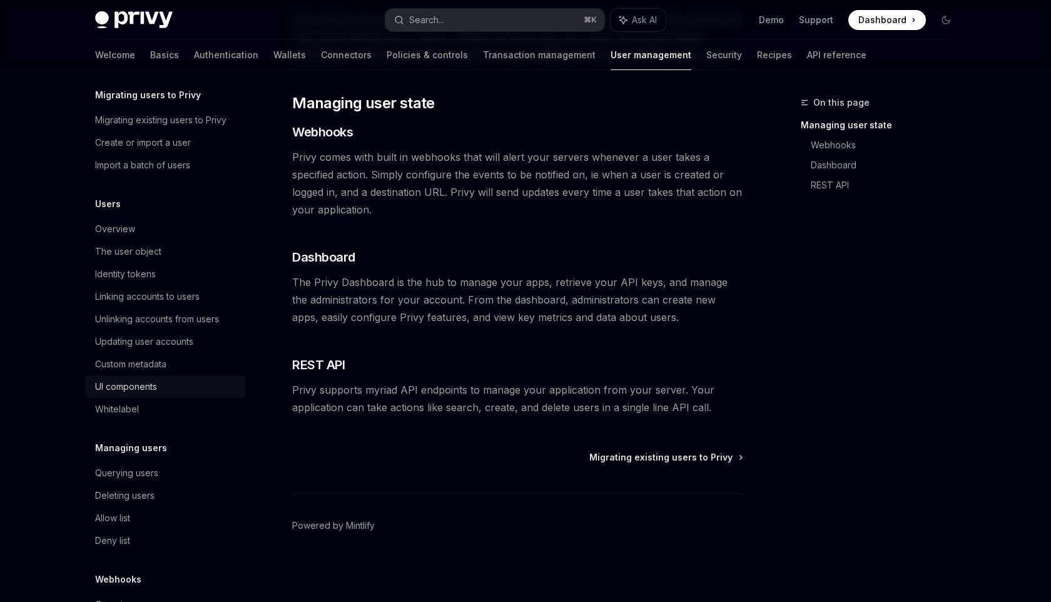
scroll to position [66, 0]
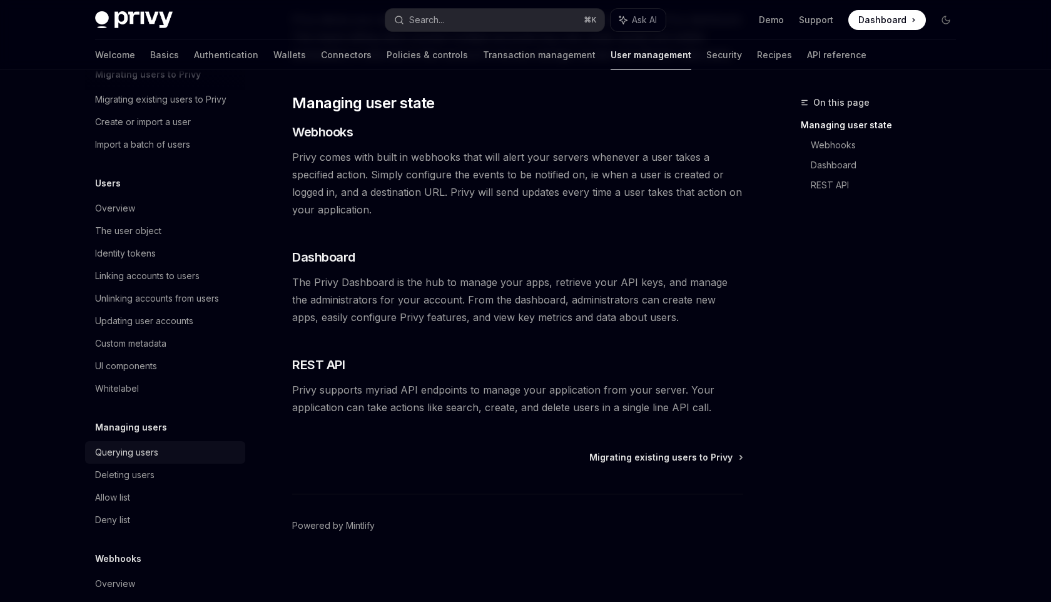
click at [156, 456] on div "Querying users" at bounding box center [126, 452] width 63 height 15
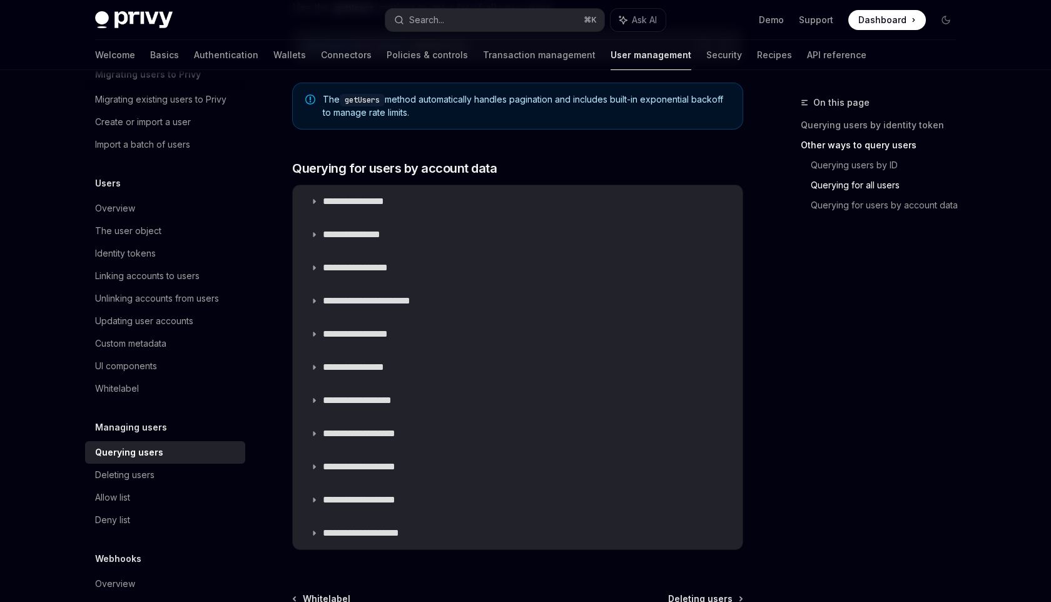
scroll to position [711, 0]
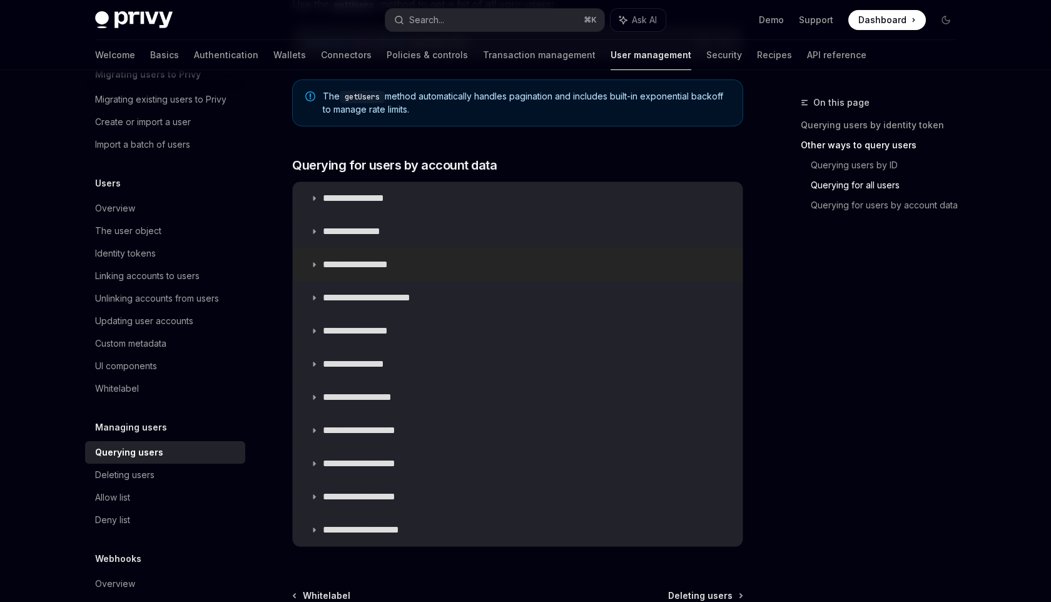
click at [318, 267] on summary "**********" at bounding box center [518, 264] width 450 height 33
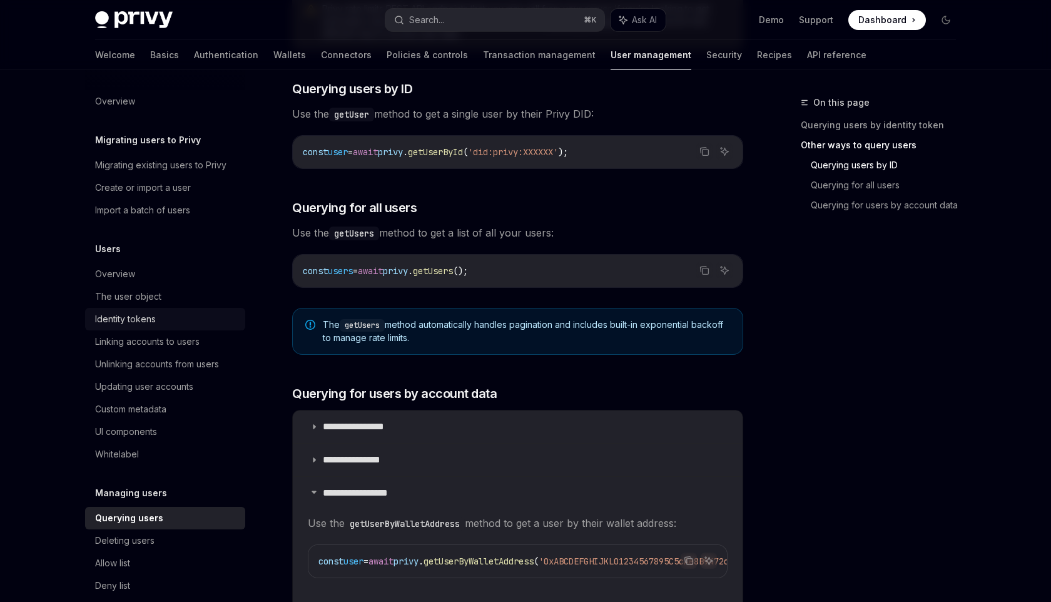
scroll to position [464, 0]
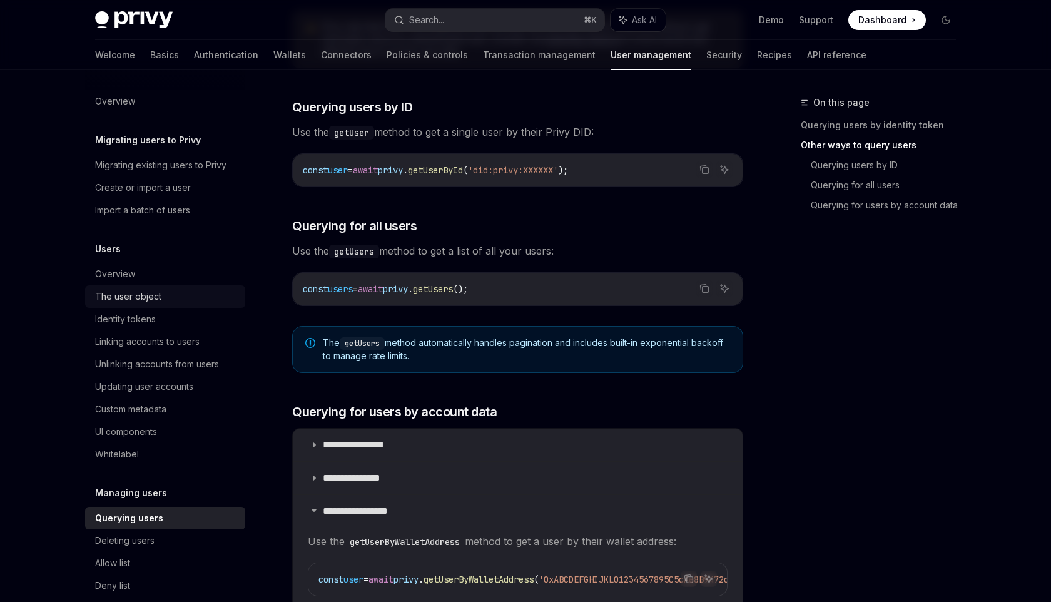
click at [122, 294] on div "The user object" at bounding box center [128, 296] width 66 height 15
type textarea "*"
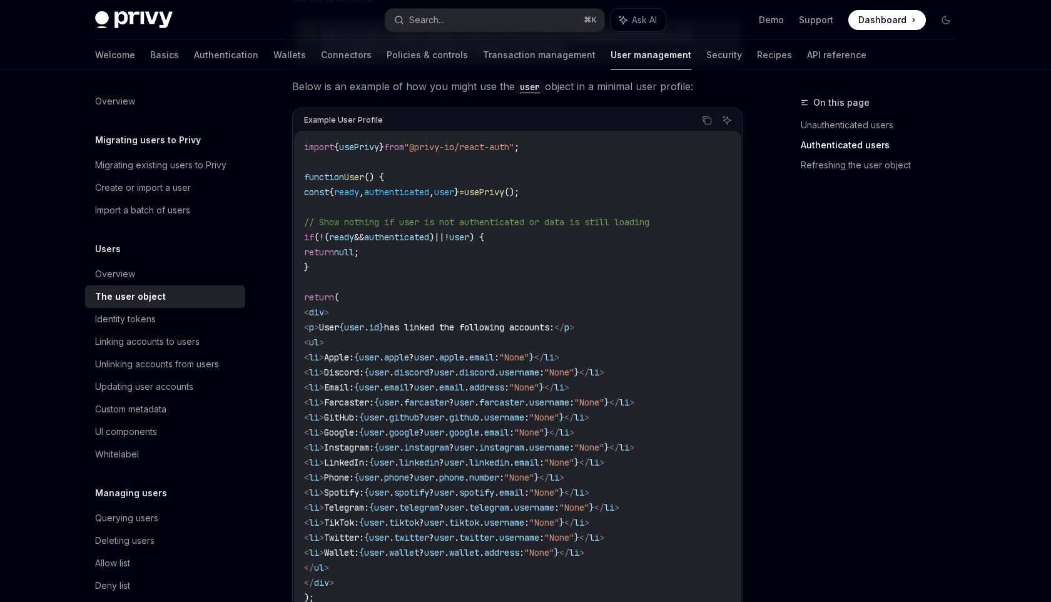
scroll to position [1083, 0]
click at [705, 116] on icon "Copy the contents from the code block" at bounding box center [707, 119] width 10 height 10
